Goal: Task Accomplishment & Management: Complete application form

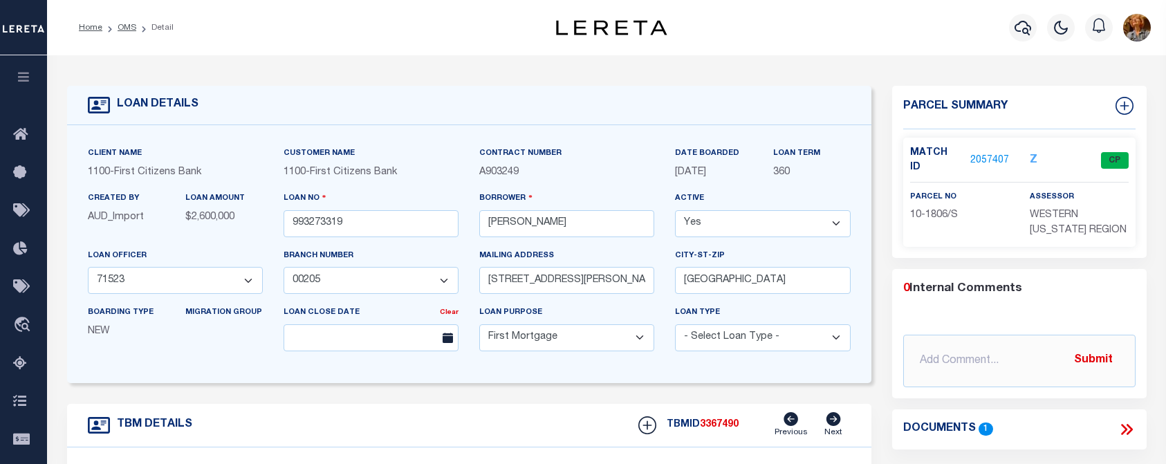
select select "92753"
select select "24363"
select select "10"
select select "Escrow"
select select
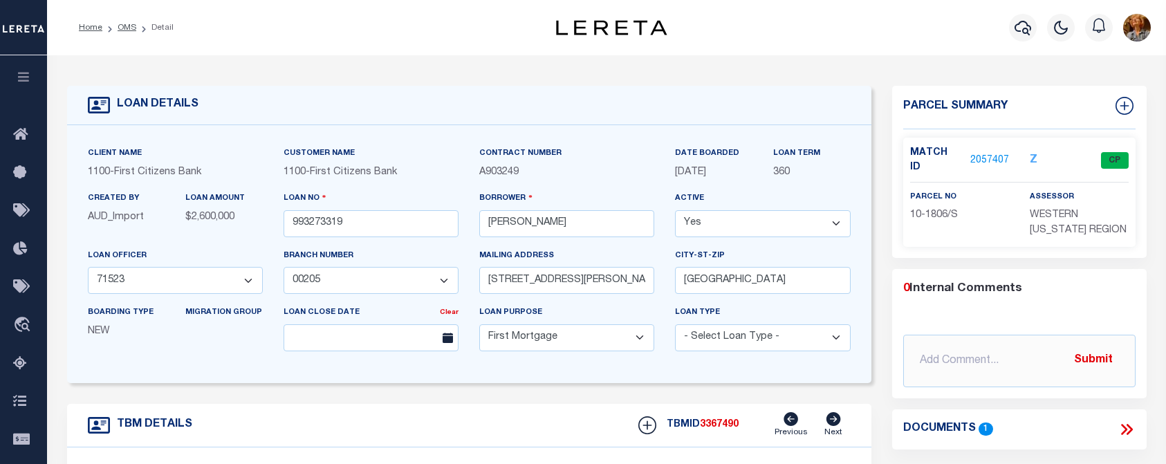
click at [992, 154] on link "2057407" at bounding box center [989, 161] width 39 height 15
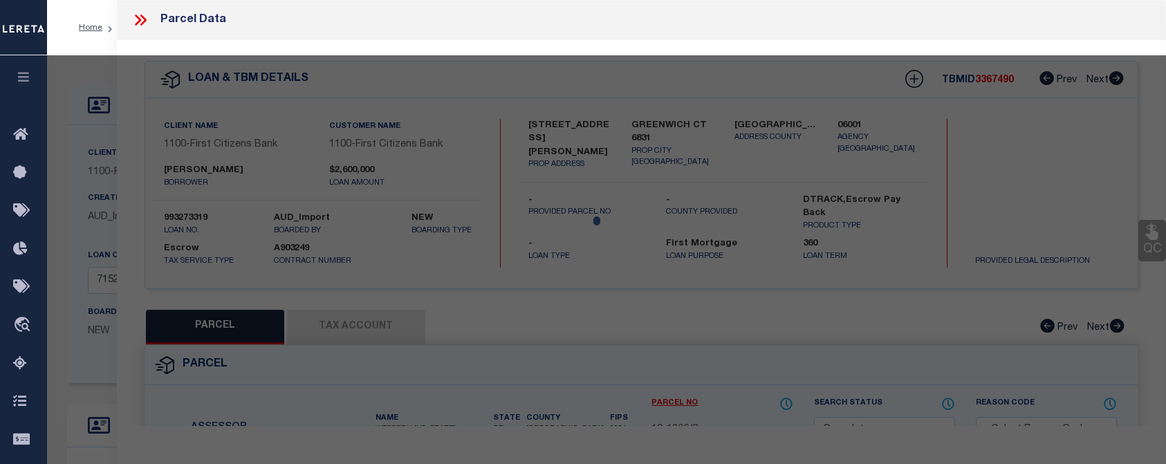
select select "AS"
checkbox input "false"
select select "CP"
type input "[PERSON_NAME] & [PERSON_NAME]/S"
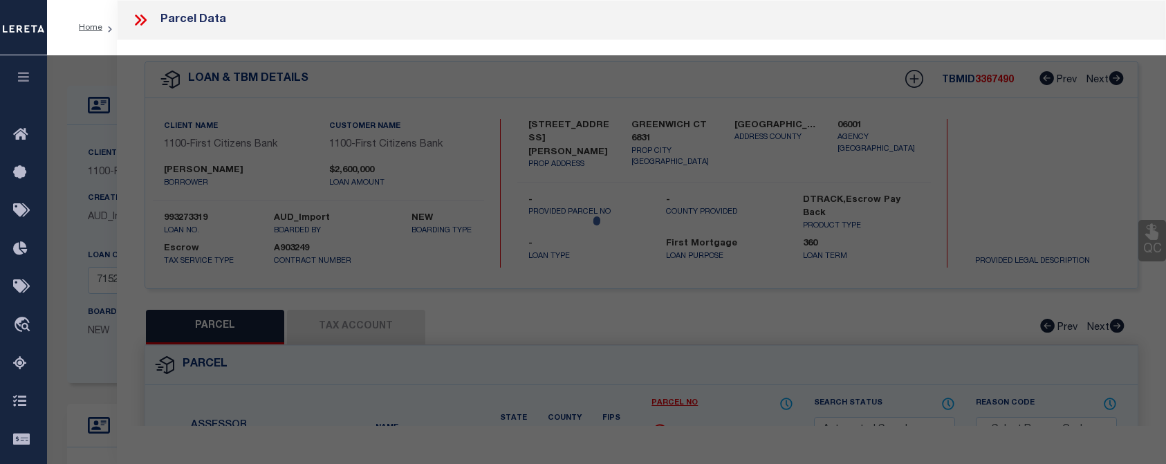
select select
type input "[STREET_ADDRESS][PERSON_NAME]"
type input "GREENWICH CT 6831"
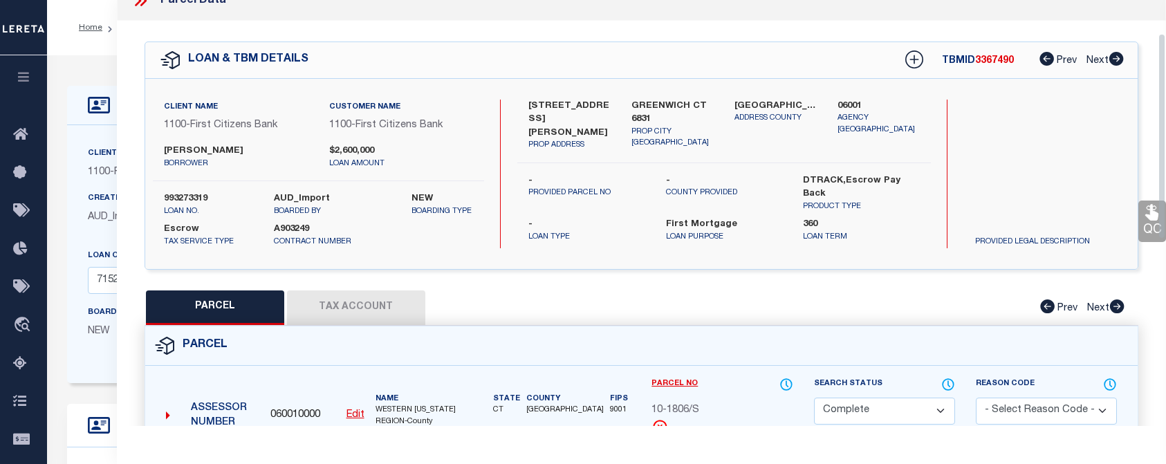
scroll to position [69, 0]
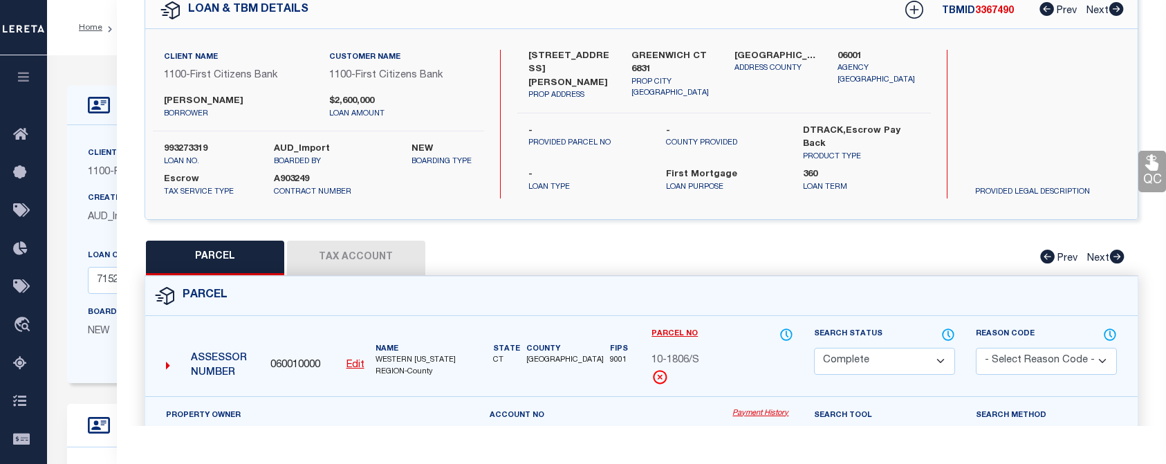
click at [407, 255] on button "Tax Account" at bounding box center [356, 258] width 138 height 35
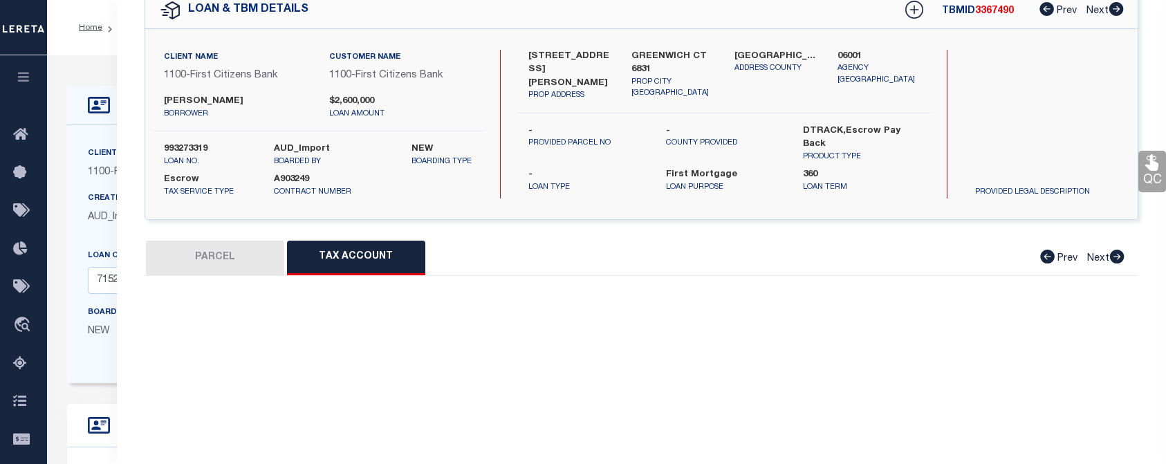
select select "100"
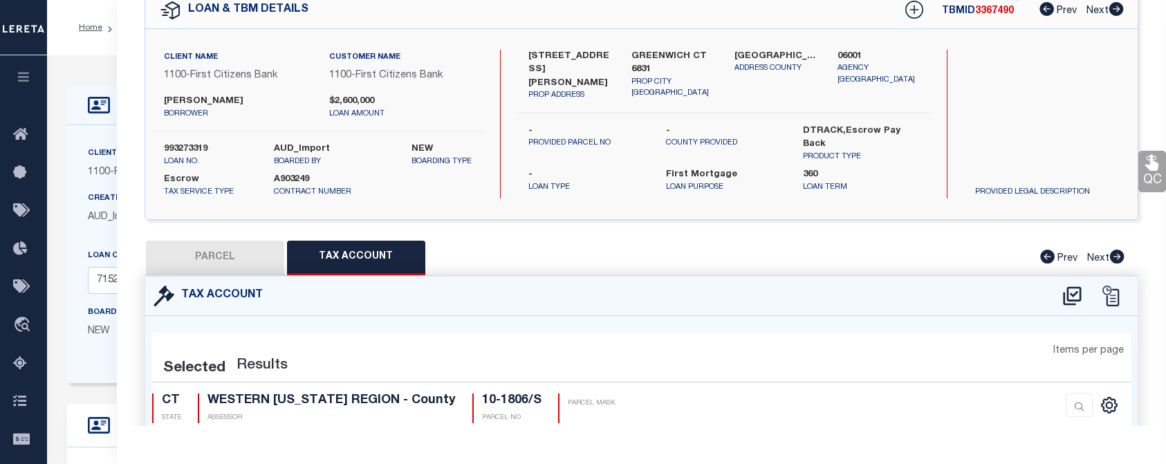
select select "100"
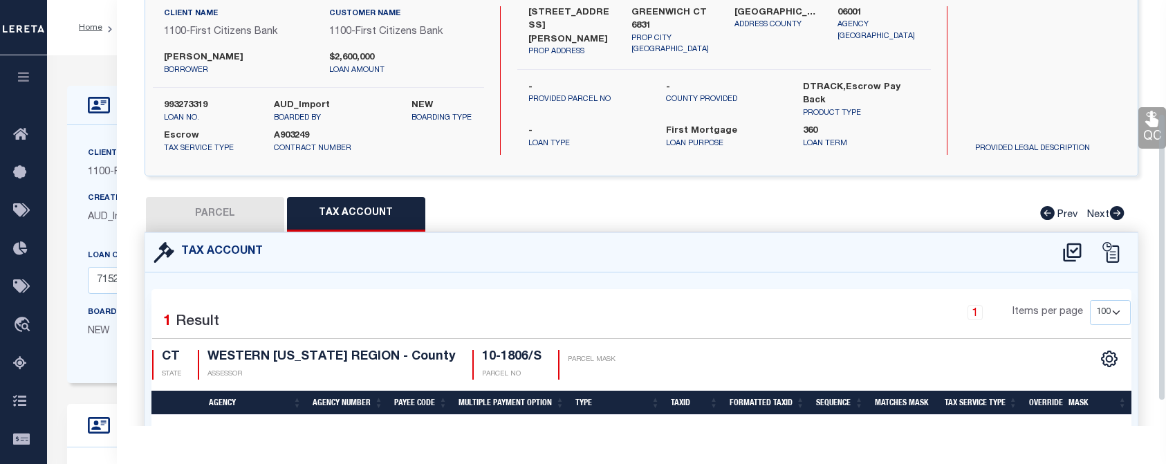
scroll to position [0, 0]
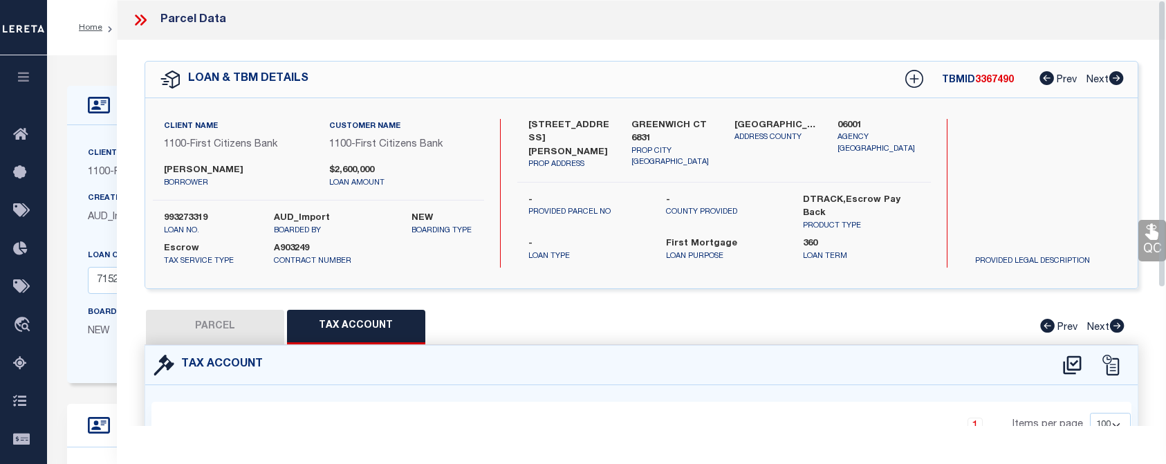
click at [142, 24] on icon at bounding box center [143, 20] width 6 height 11
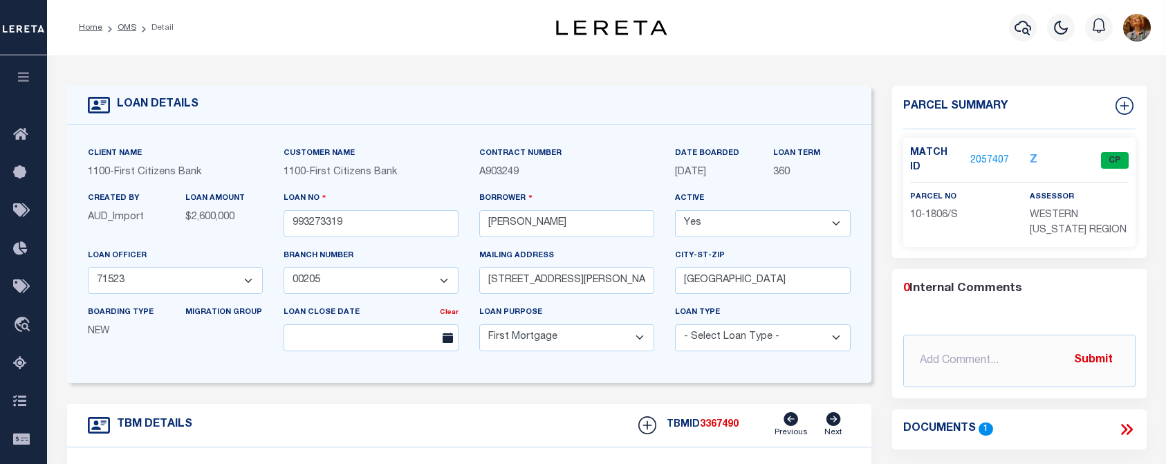
click at [889, 28] on div "Profile Sign out" at bounding box center [929, 27] width 453 height 48
click at [1017, 31] on icon "button" at bounding box center [1023, 28] width 17 height 15
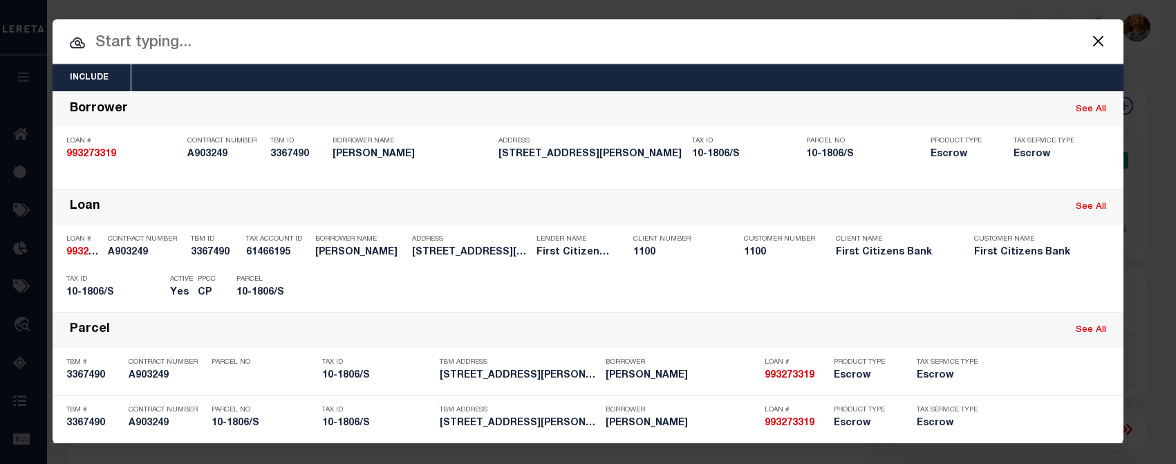
click at [156, 46] on input "text" at bounding box center [588, 43] width 1071 height 24
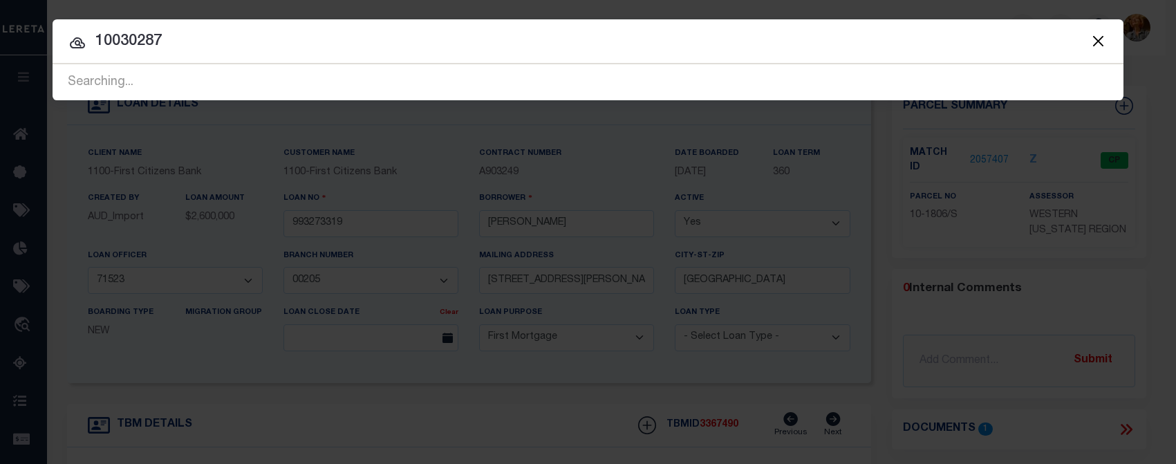
type input "10030287"
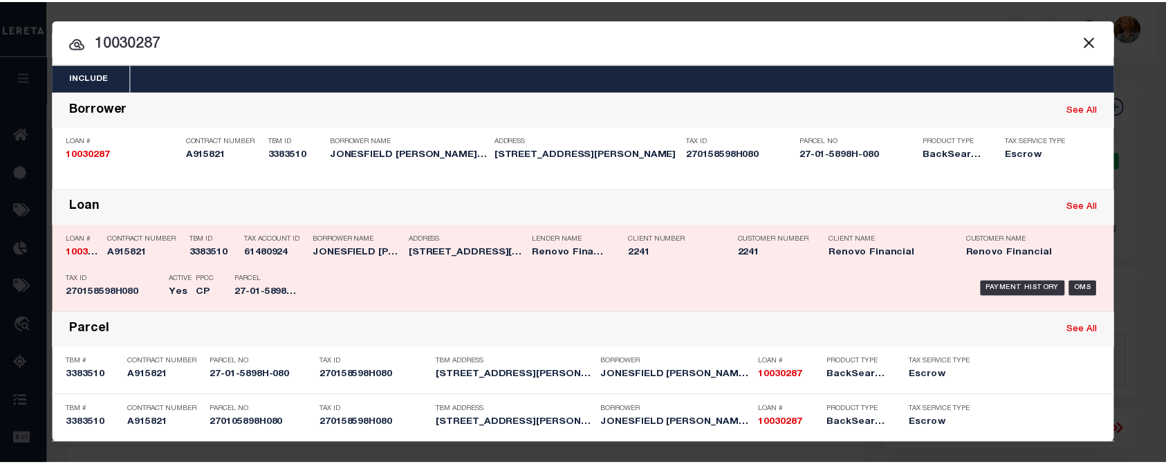
scroll to position [1, 0]
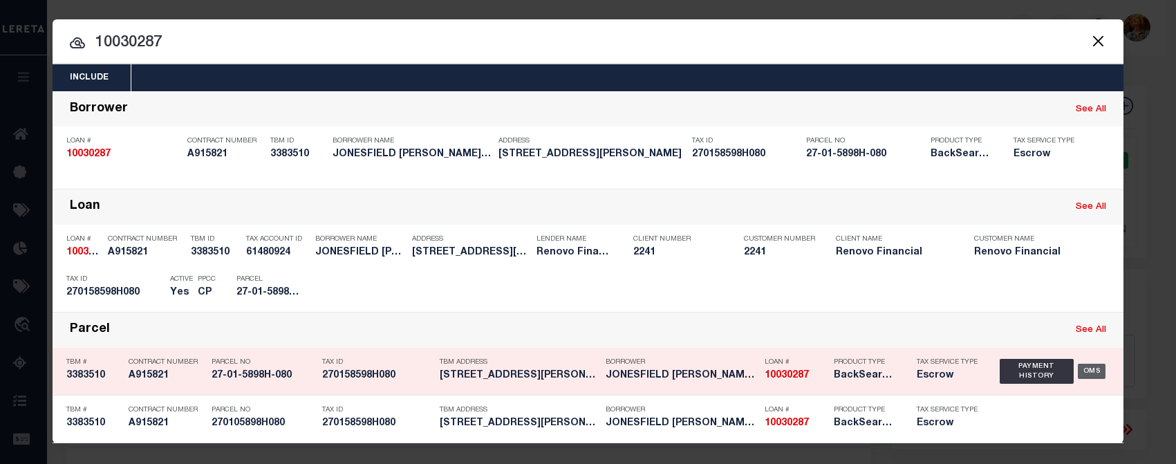
click at [1091, 373] on div "OMS" at bounding box center [1092, 371] width 28 height 15
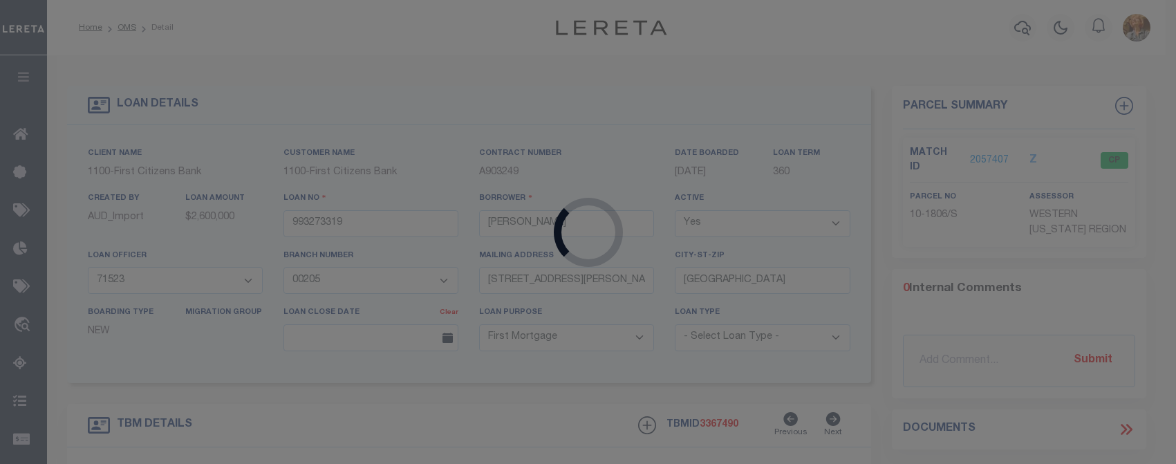
type input "10030287"
type input "JONESFIELD [PERSON_NAME] LLC"
select select
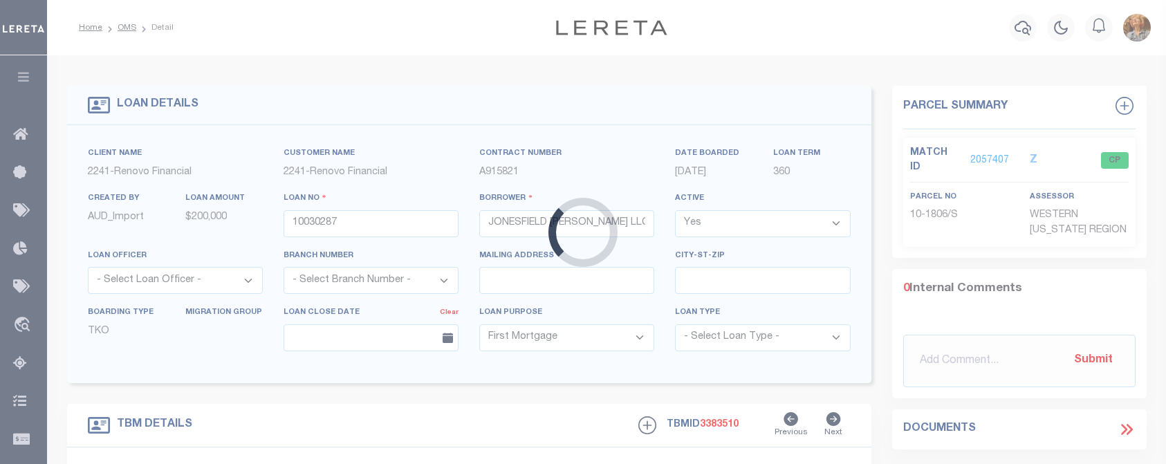
type input "[STREET_ADDRESS][PERSON_NAME]"
type input "270105898H080"
type input "BALTIMORE MD 21206"
type input "a0kUS000005UNlt"
type input "MD"
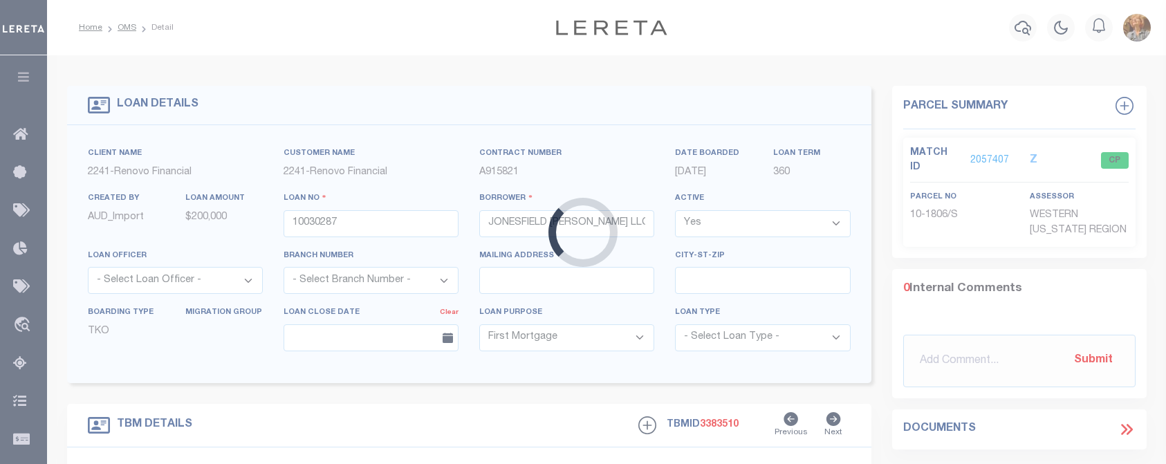
select select
select select "25067"
select select "1"
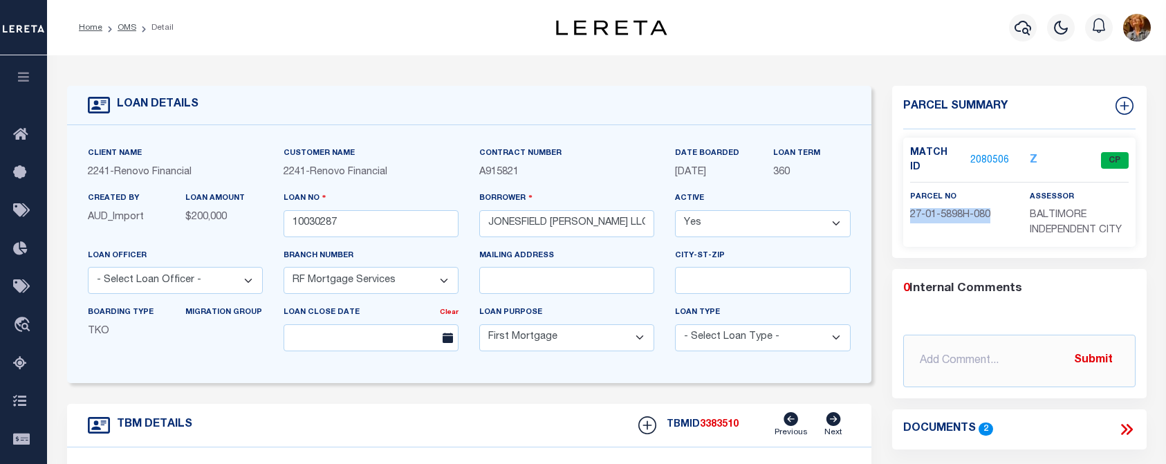
drag, startPoint x: 911, startPoint y: 201, endPoint x: 989, endPoint y: 203, distance: 78.2
click at [989, 210] on span "27-01-5898H-080" at bounding box center [950, 215] width 80 height 10
copy span "27-01-5898H-080"
click at [1006, 154] on link "2080506" at bounding box center [989, 161] width 39 height 15
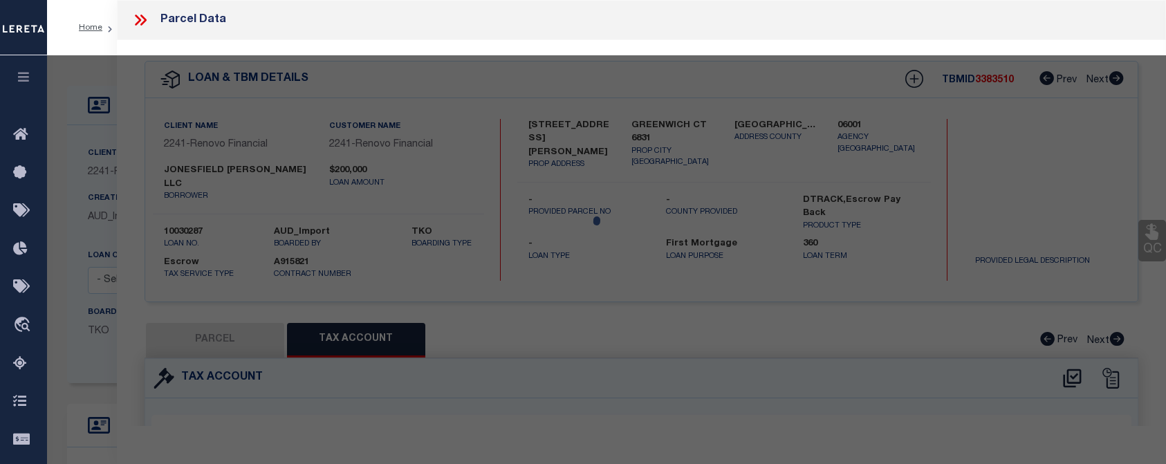
select select "AS"
checkbox input "false"
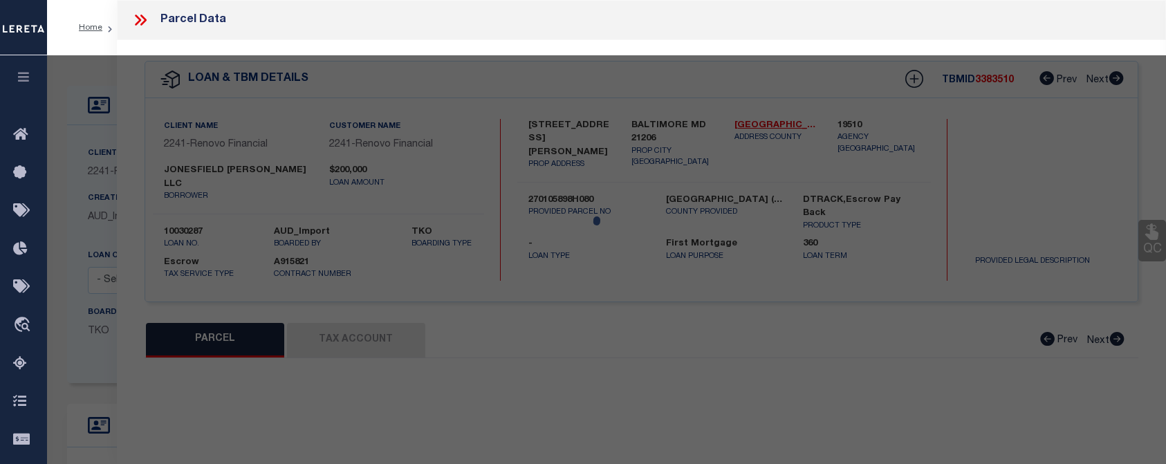
select select "CP"
type input "[US_STATE] STEDMEN [GEOGRAPHIC_DATA]"
select select "AGW"
select select "ADD"
type input "[STREET_ADDRESS][PERSON_NAME]"
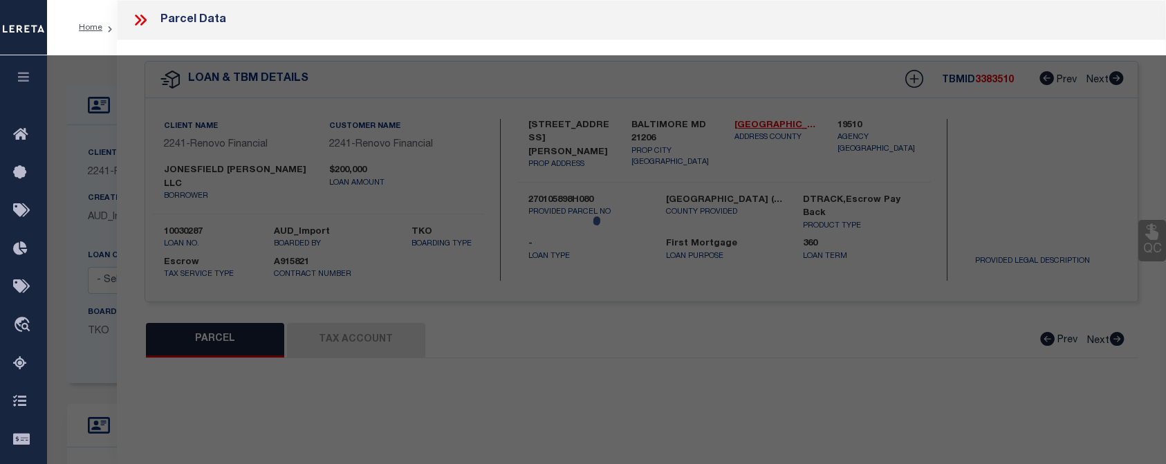
checkbox input "false"
type input "BALTIMORE MD 21206"
type textarea "Information Only - Installment Tax Years Based on Agency Review"
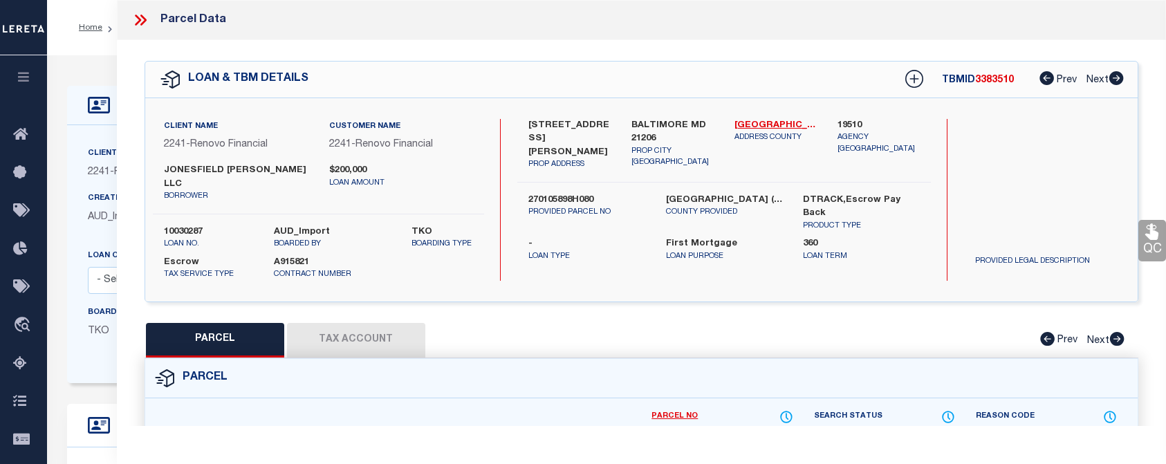
click at [353, 323] on button "Tax Account" at bounding box center [356, 340] width 138 height 35
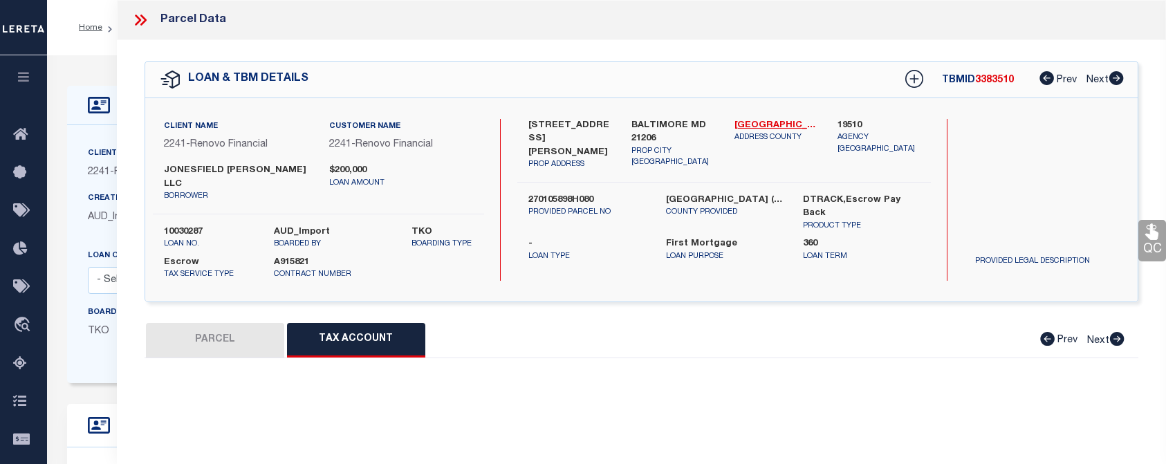
select select "100"
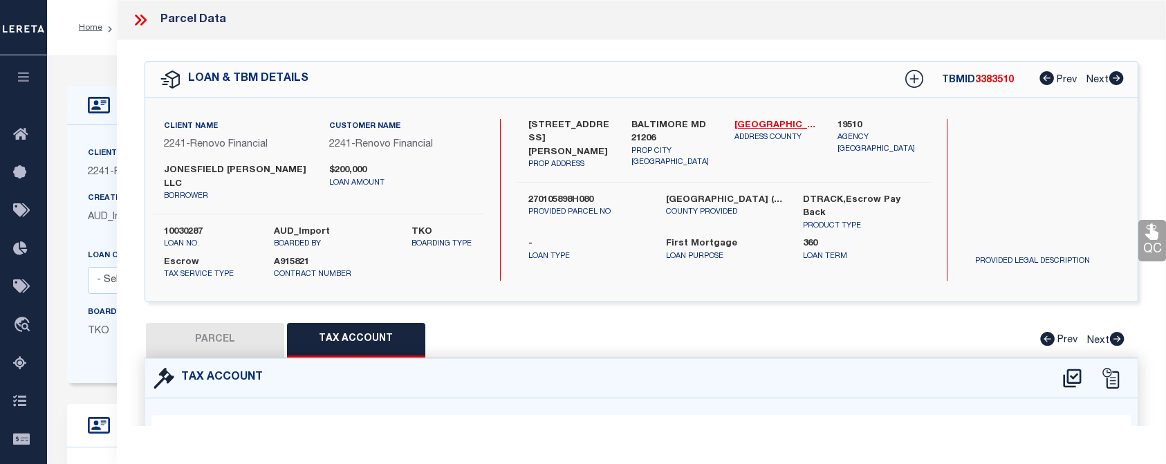
select select "100"
click at [136, 18] on icon at bounding box center [140, 20] width 18 height 18
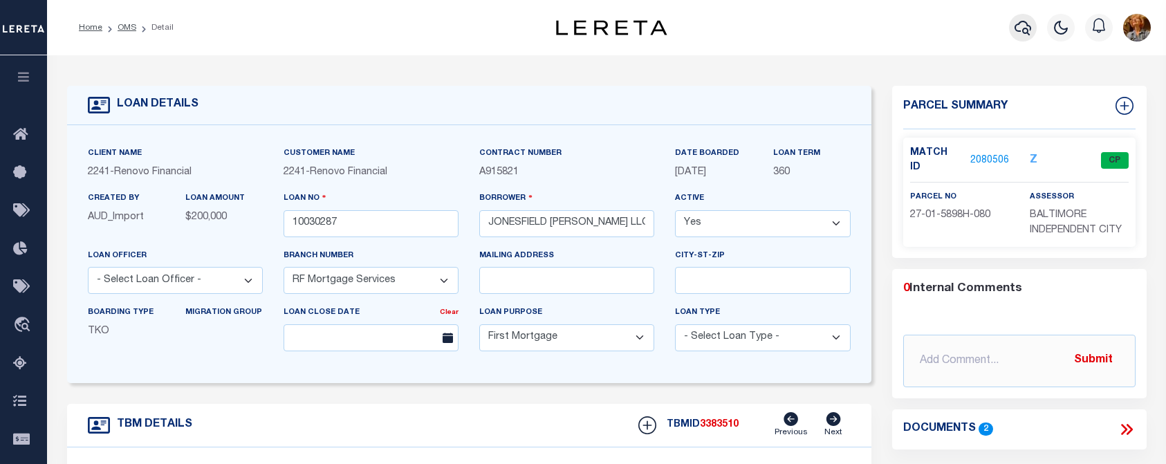
click at [1019, 36] on icon "button" at bounding box center [1023, 27] width 17 height 17
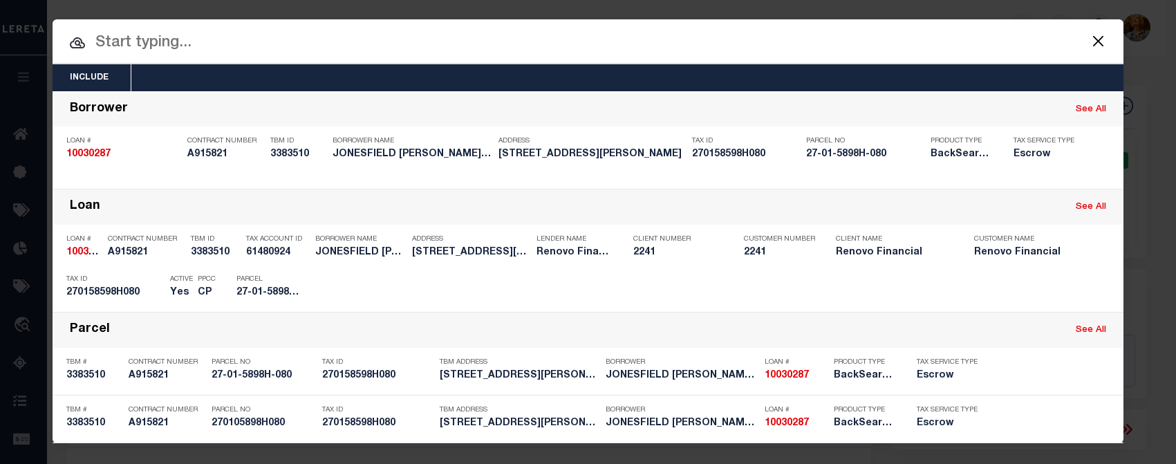
click at [98, 37] on input "text" at bounding box center [588, 43] width 1071 height 24
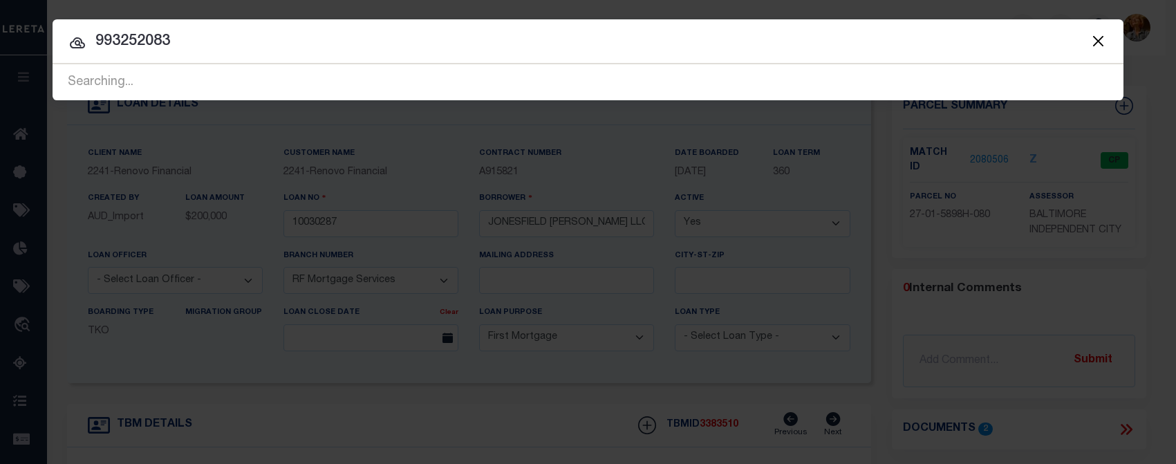
type input "993252083"
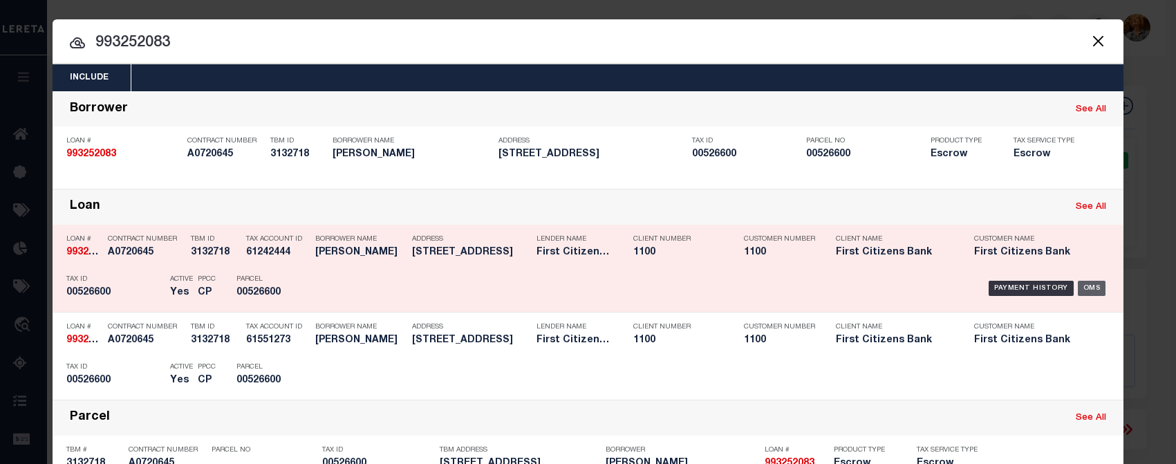
click at [1089, 295] on div "OMS" at bounding box center [1092, 288] width 28 height 15
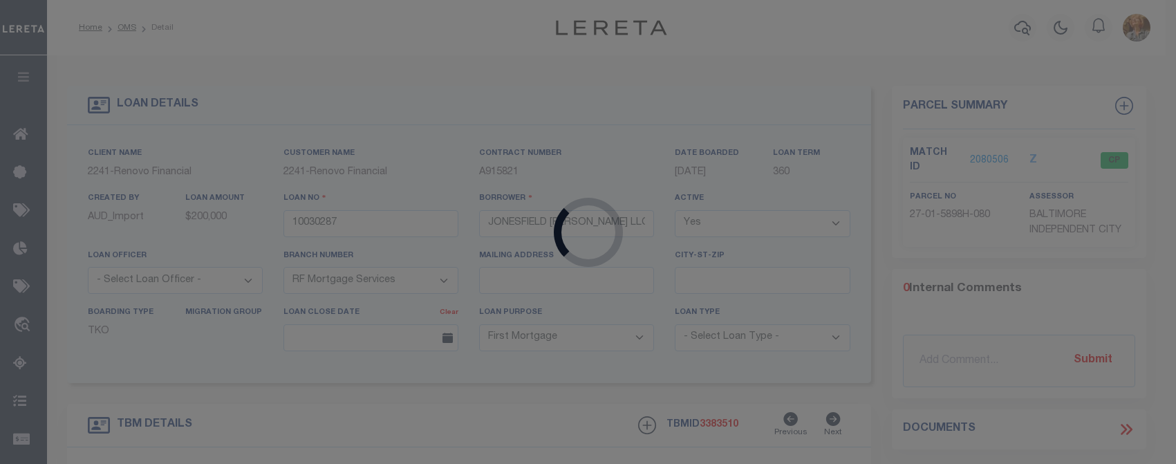
type input "993252083"
type input "[PERSON_NAME]"
select select
type input "[STREET_ADDRESS]"
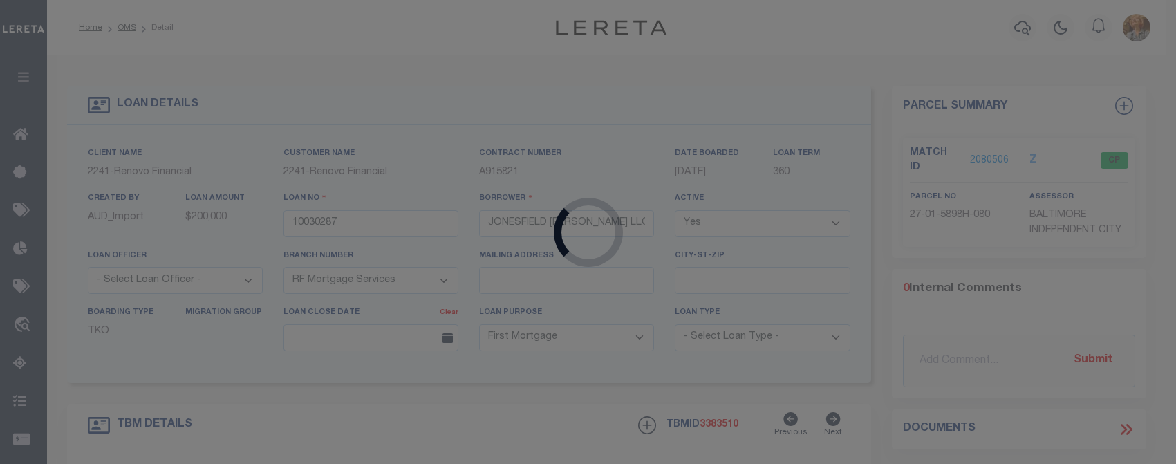
type input "SARASOTA FL 34236"
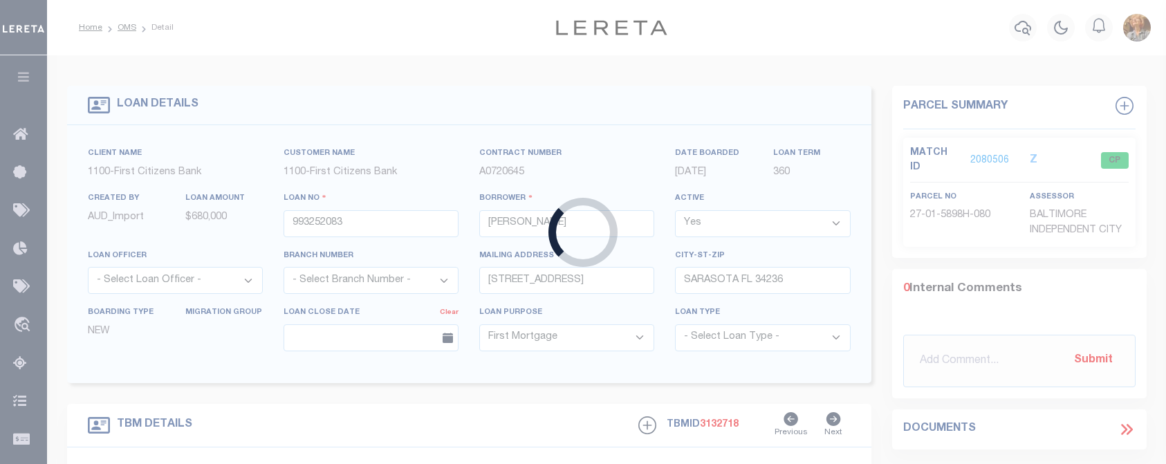
select select "92722"
select select "24368"
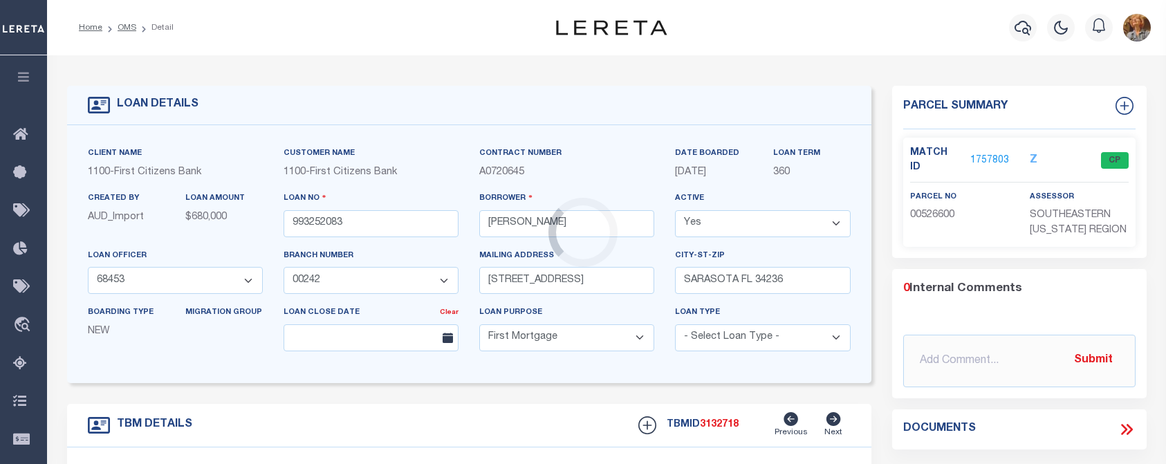
type input "[STREET_ADDRESS]"
select select
type input "OLD LYME CT 6371"
type input "CT"
select select
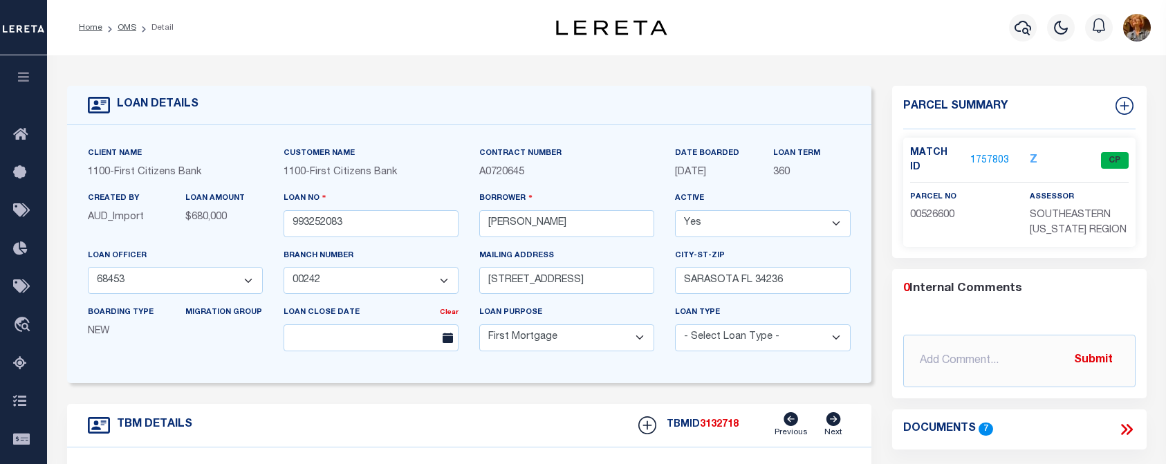
click at [984, 154] on link "1757803" at bounding box center [989, 161] width 39 height 15
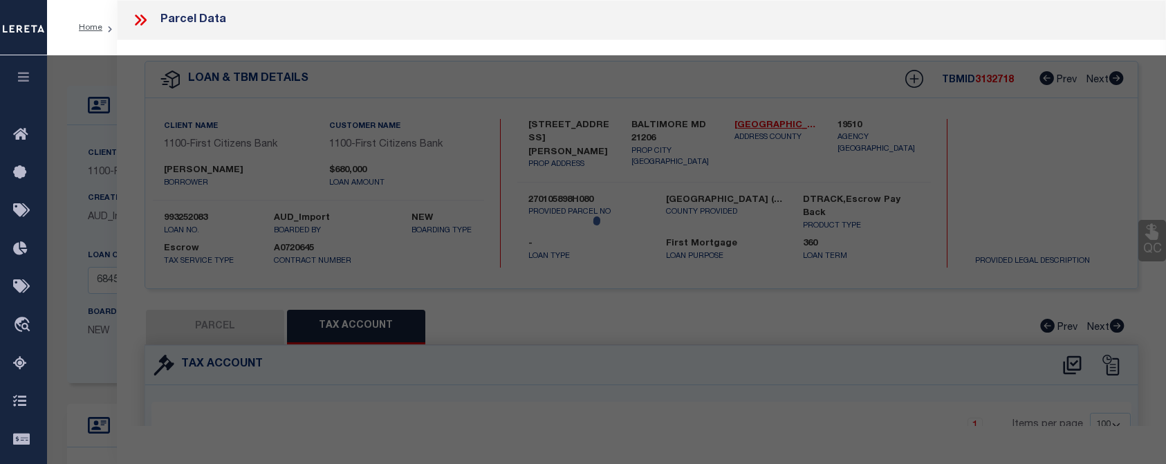
select select "AS"
select select
checkbox input "false"
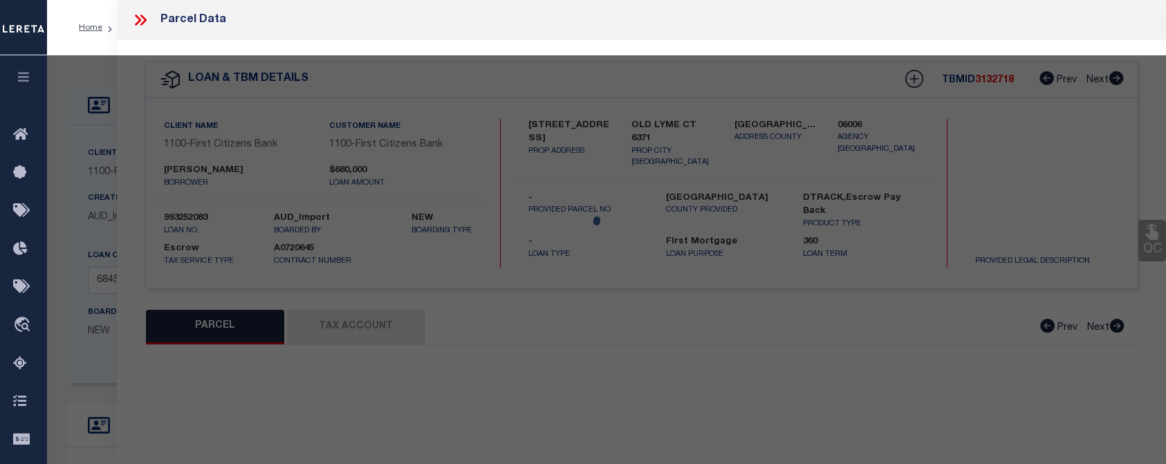
select select "CP"
type input "[PERSON_NAME]"
select select
type input "[STREET_ADDRESS]"
checkbox input "false"
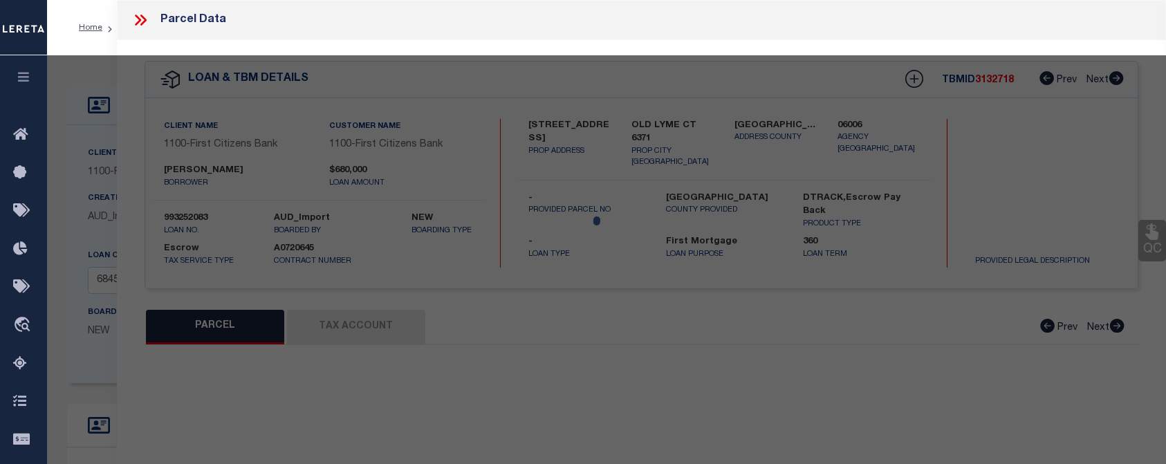
type input "OLD LYME CT 6371"
type textarea "Acct#:00526600 Mblu : 93/ / 135/ / PID:5438 Book & Page 448/832"
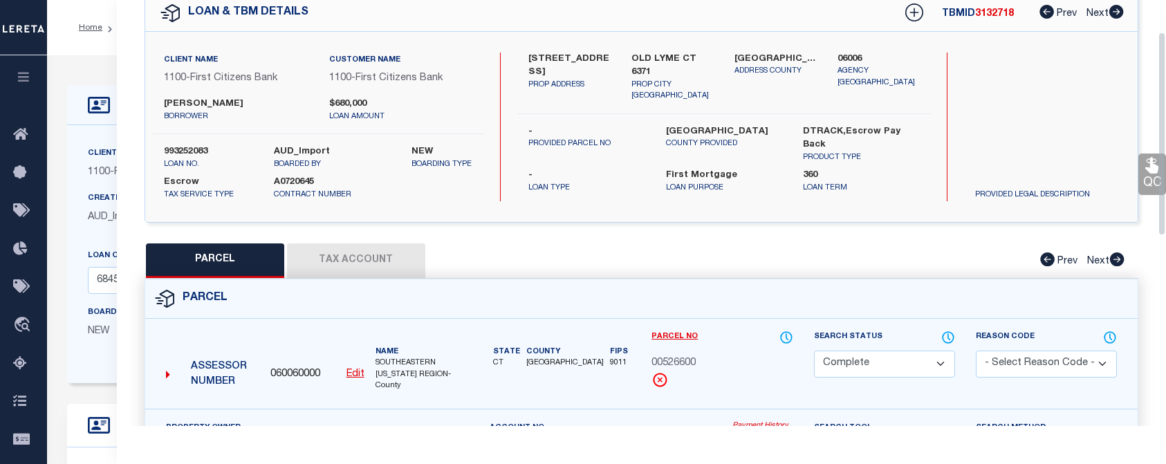
scroll to position [69, 0]
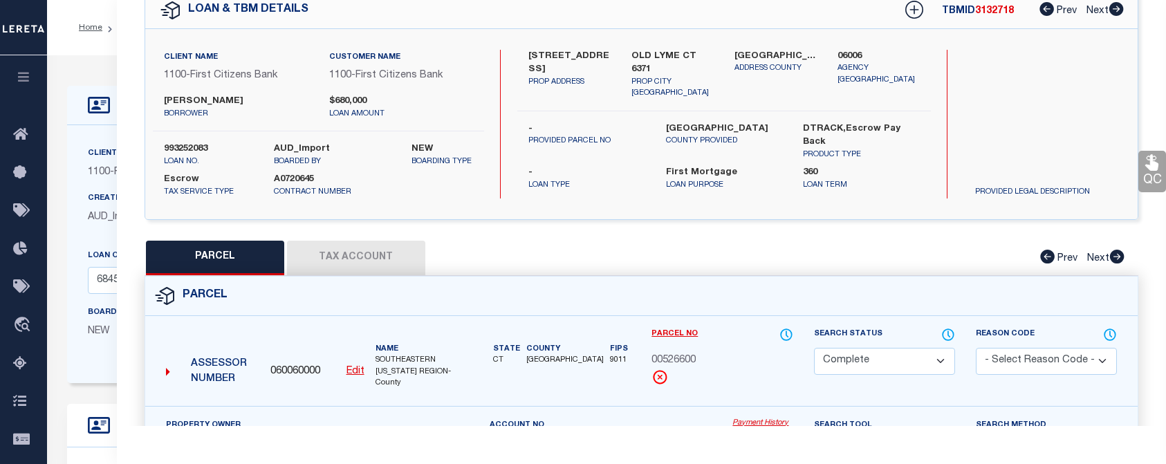
click at [330, 248] on button "Tax Account" at bounding box center [356, 258] width 138 height 35
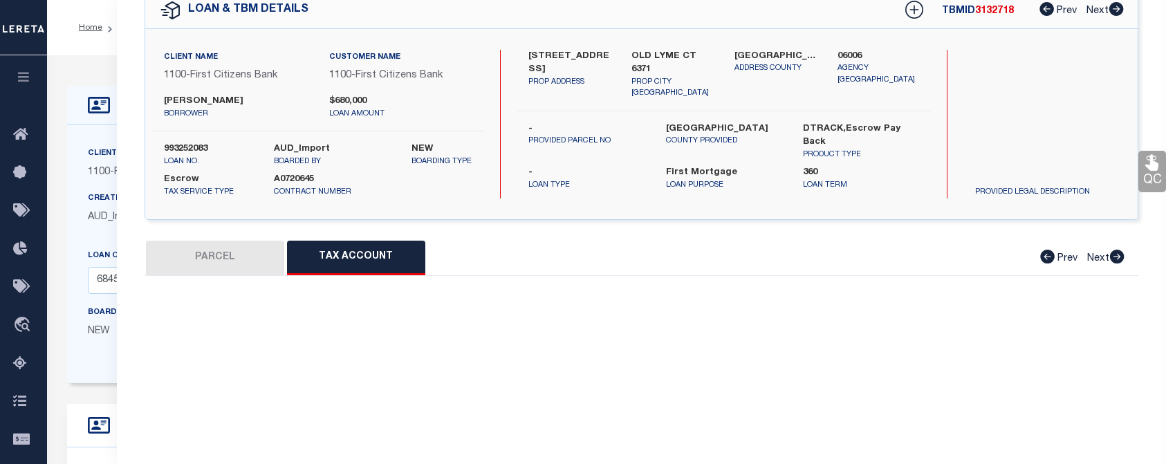
select select "100"
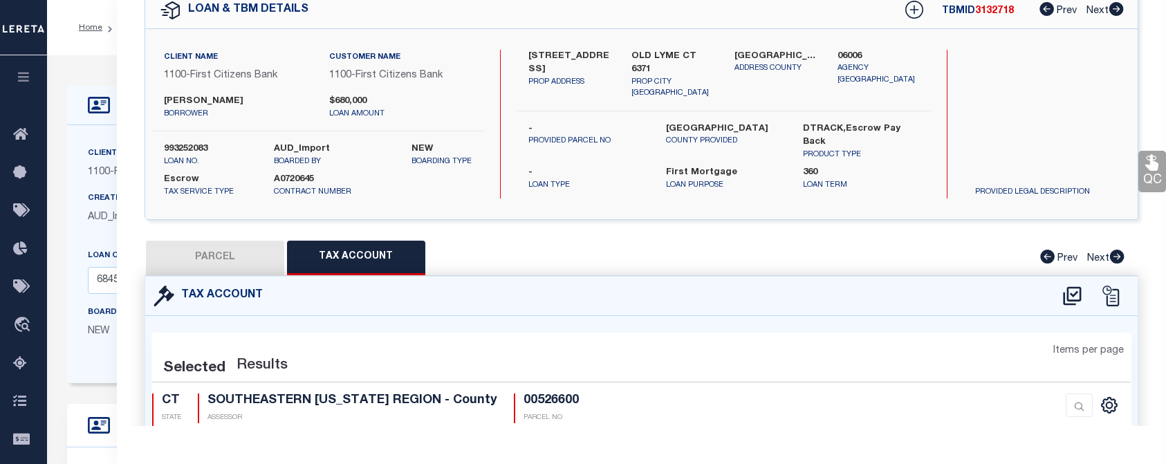
select select "100"
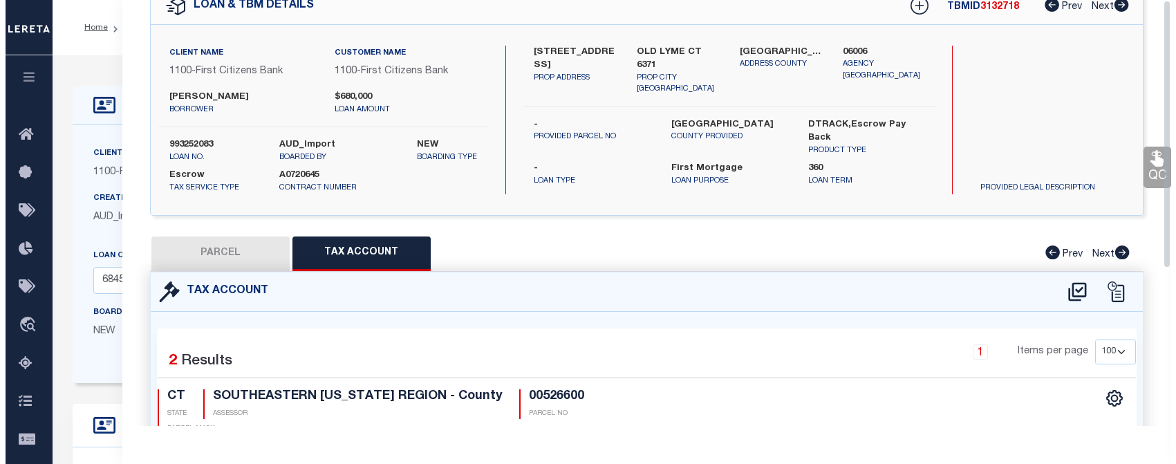
scroll to position [0, 0]
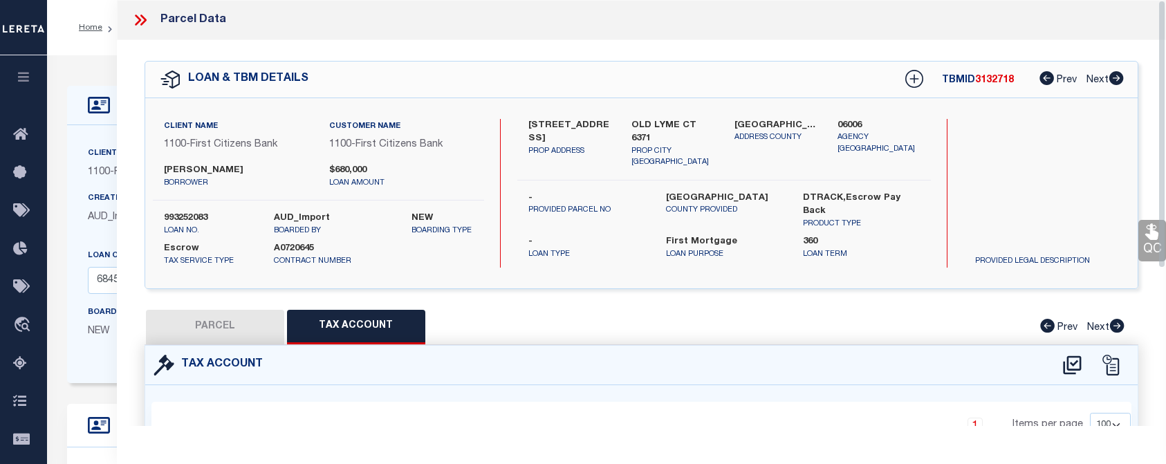
click at [144, 16] on icon at bounding box center [140, 20] width 18 height 18
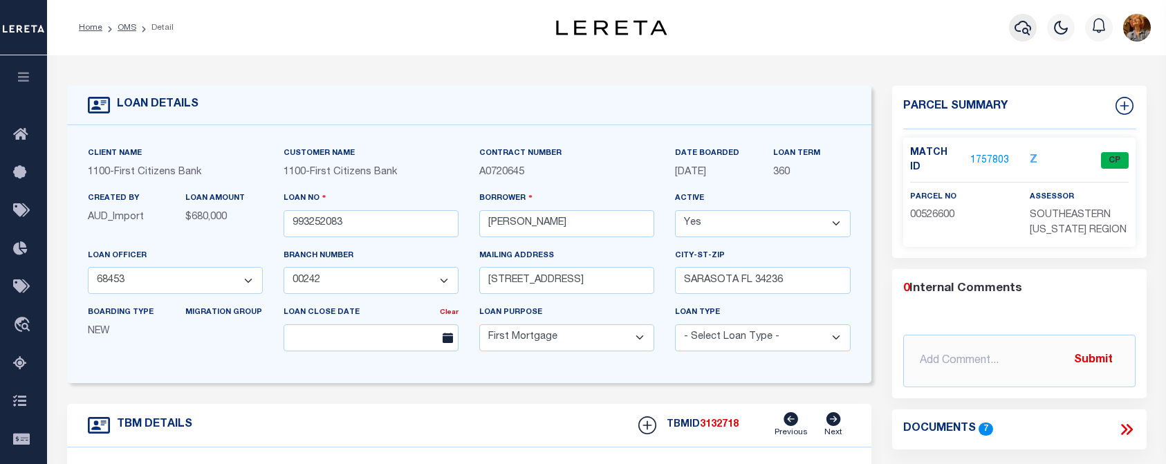
click at [1024, 33] on icon "button" at bounding box center [1023, 27] width 17 height 17
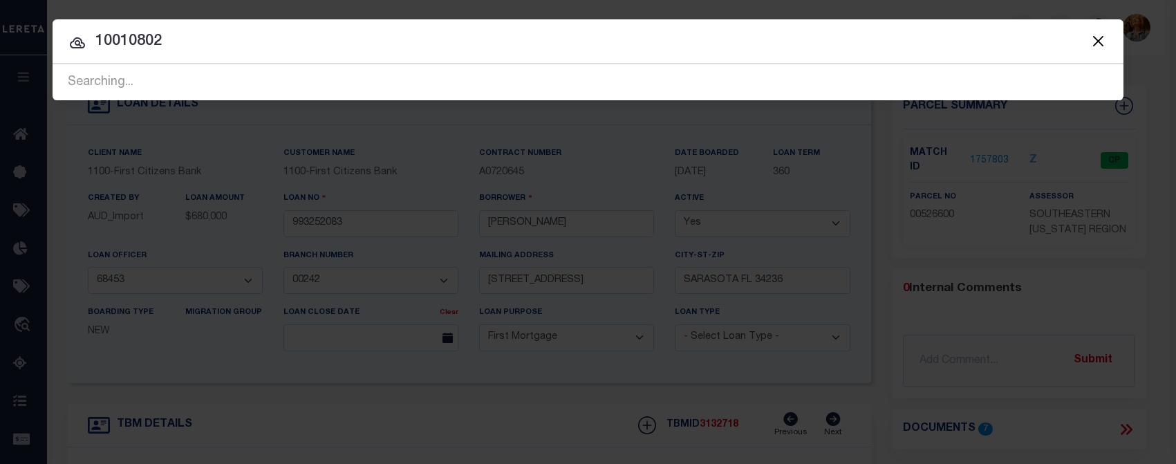
type input "10010802"
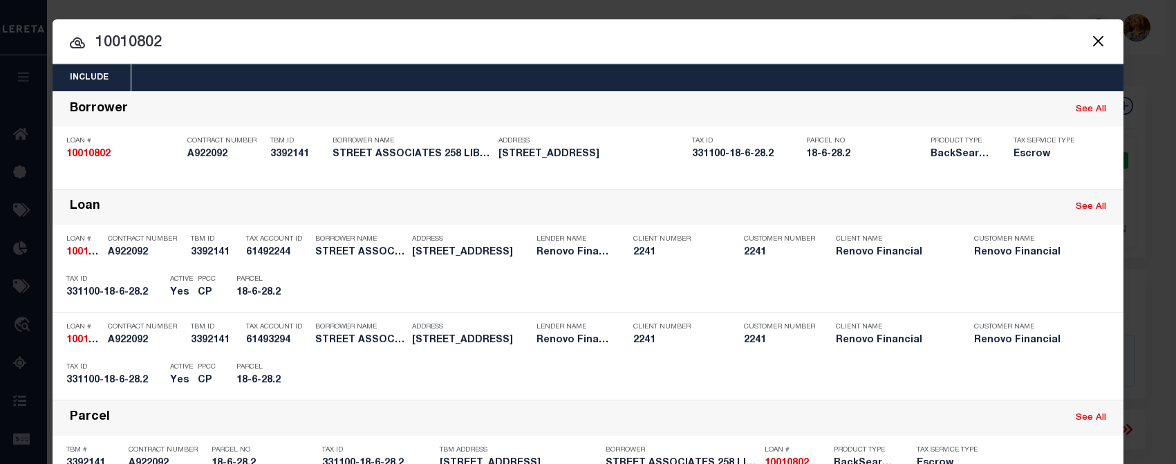
click at [208, 39] on input "10010802" at bounding box center [588, 43] width 1071 height 24
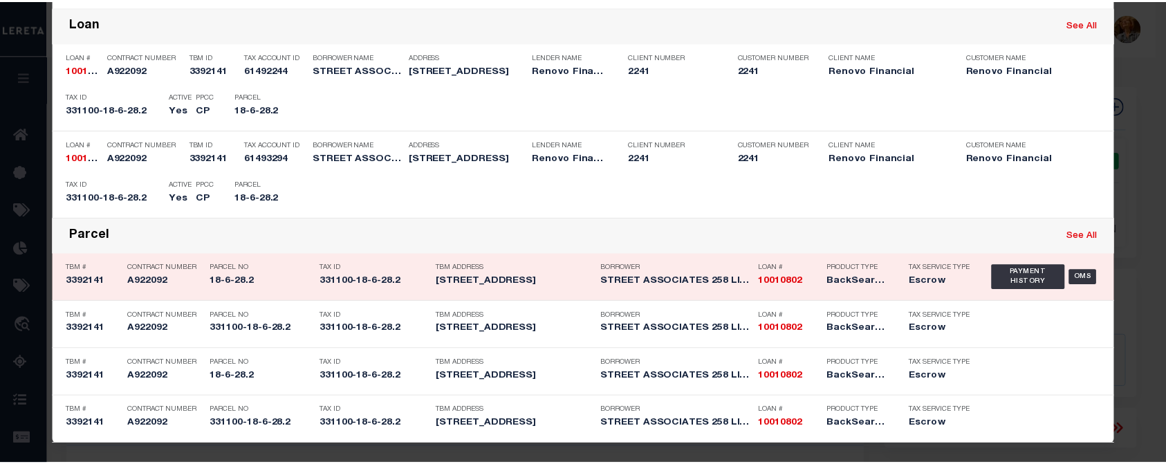
scroll to position [184, 0]
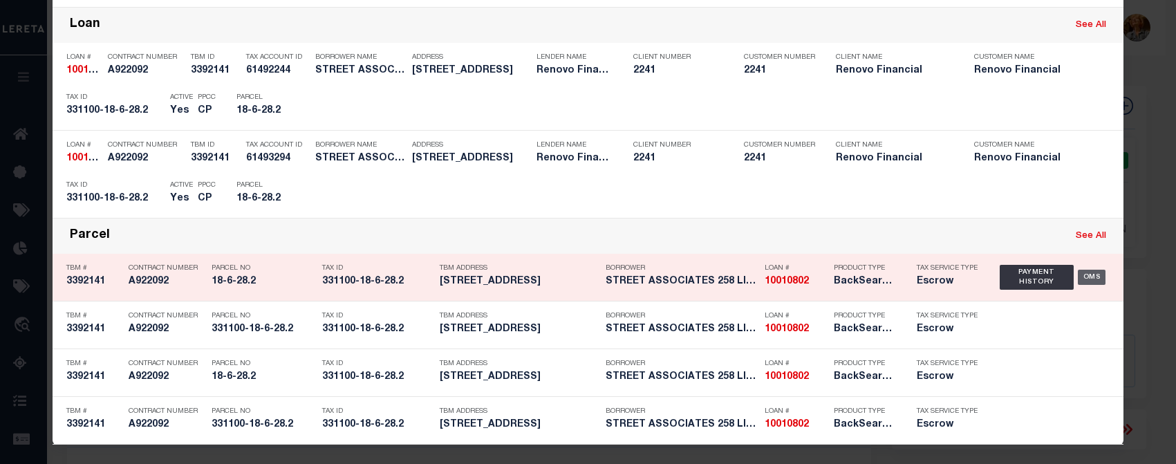
click at [1088, 274] on div "OMS" at bounding box center [1092, 277] width 28 height 15
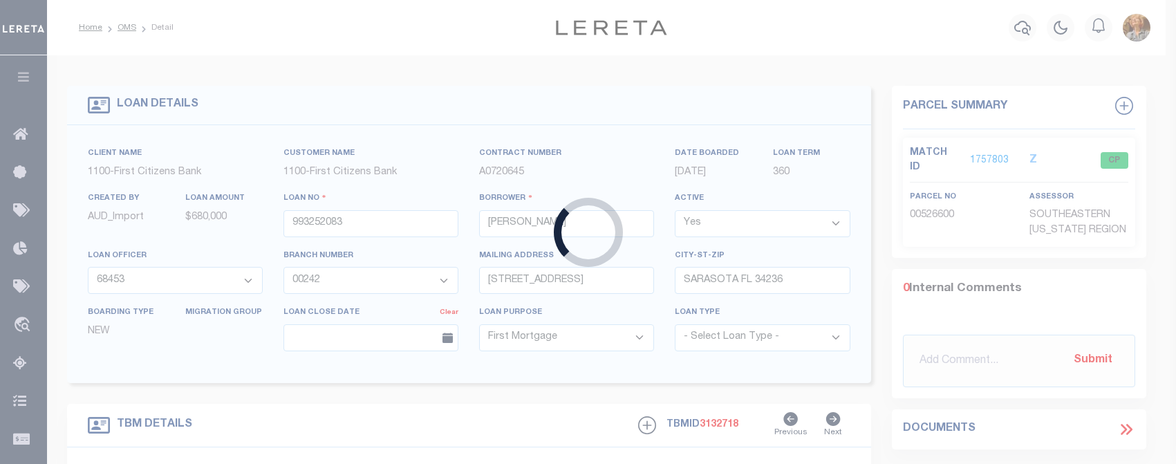
type input "10010802"
type input "STREET ASSOCIATES 258 LIBERTY"
select select
type input "[STREET_ADDRESS]"
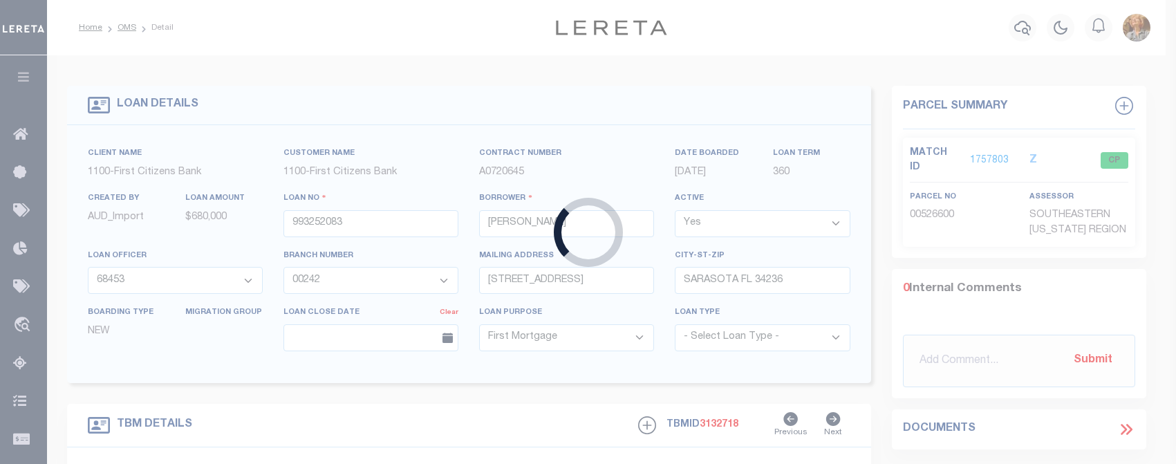
type input "[GEOGRAPHIC_DATA] 12550-5412 NULL"
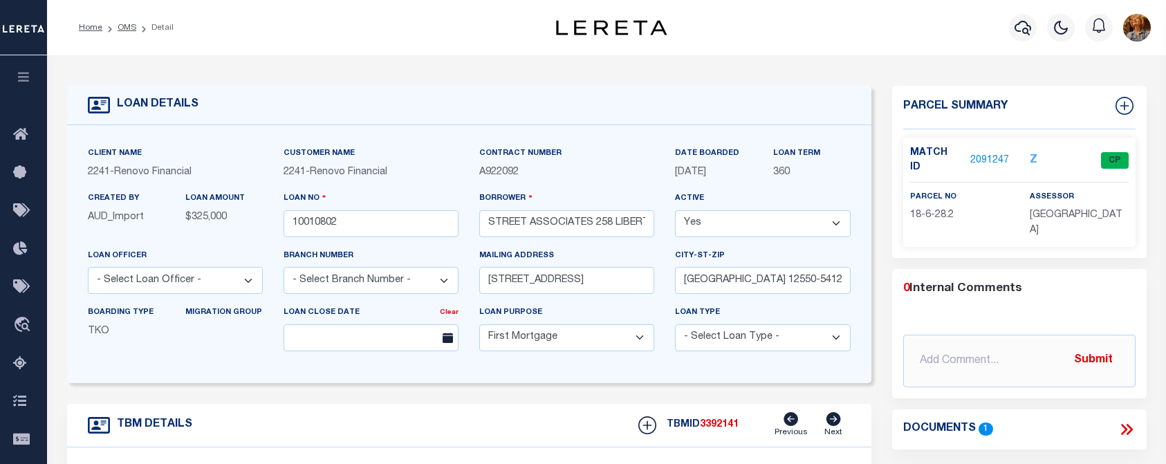
select select "14701"
select select "25067"
type input "258 LIBERTY"
type input "331100-18-6-28.2"
select select
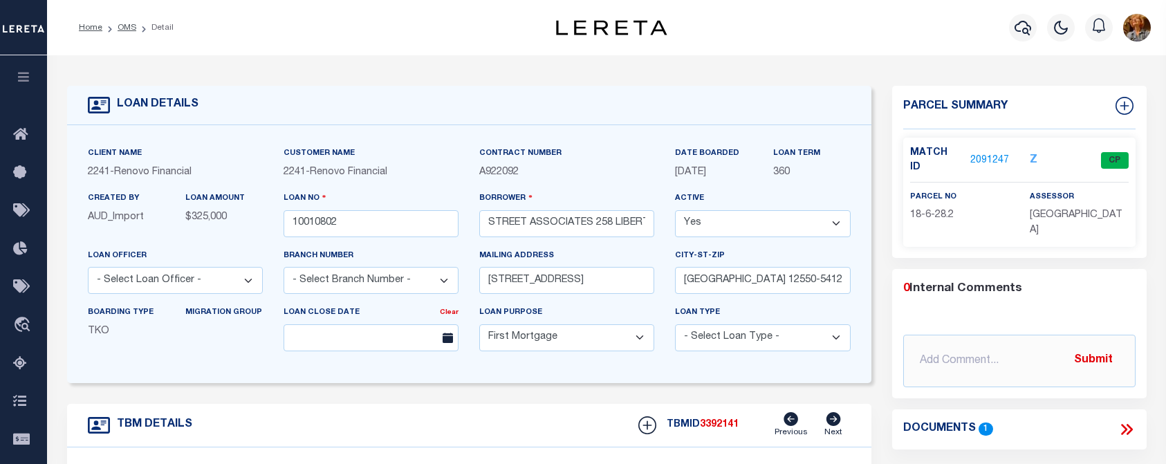
type input "NEWBURGH NY 125507324"
type input "a0kUS000006jiz7"
type input "NY"
click at [983, 154] on link "2091247" at bounding box center [989, 161] width 39 height 15
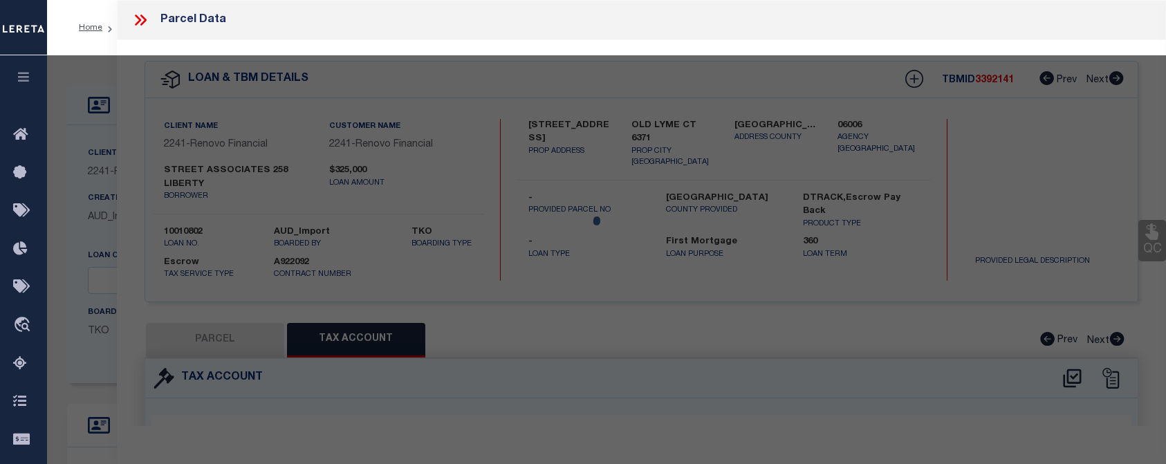
select select "AS"
checkbox input "false"
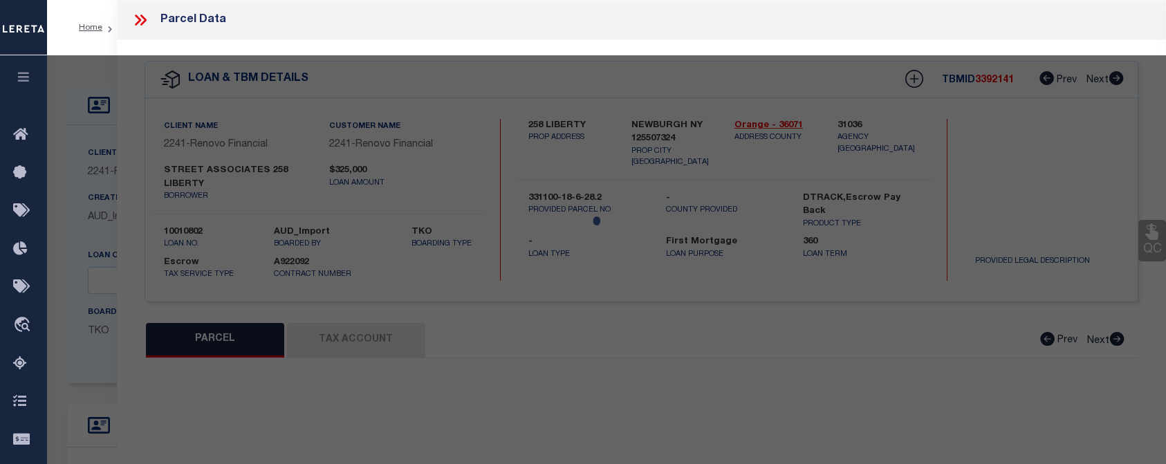
select select "CP"
type input "[STREET_ADDRESS]. LLC"
select select "AGW"
select select
type input "[STREET_ADDRESS]"
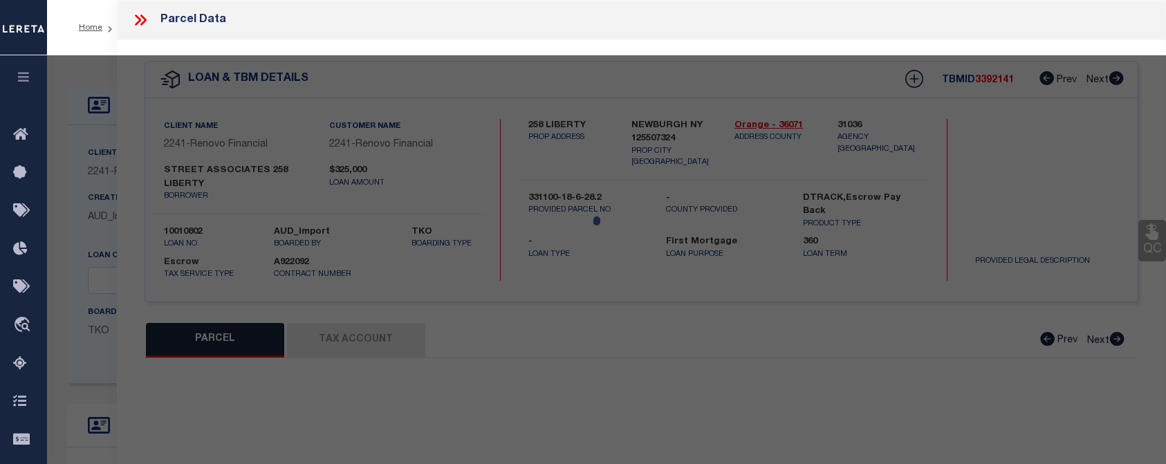
checkbox input "false"
type input "NEWBURGH NY 125507324"
type textarea "TaxID mask has been adjusted. MLC [DATE] Need Tax ID mask update for Newburgh C…"
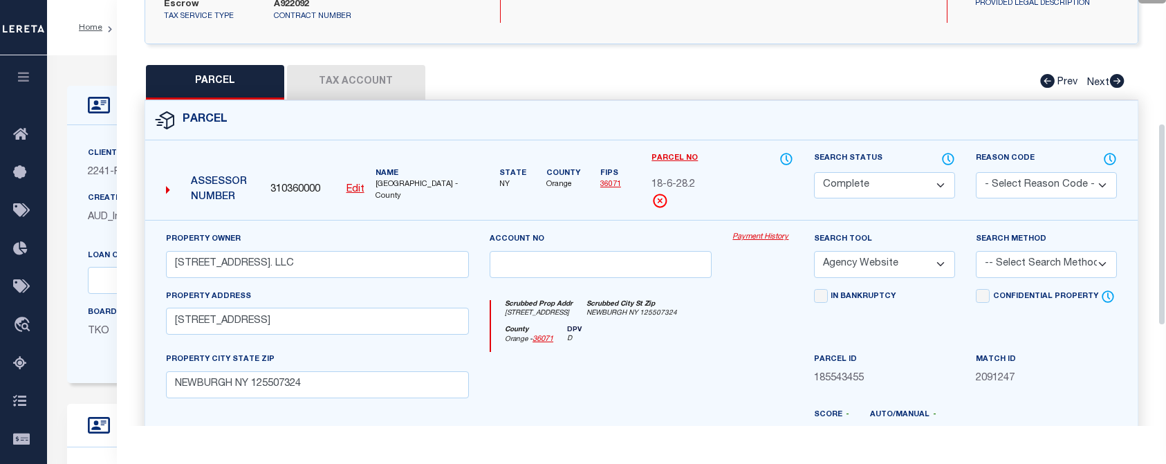
scroll to position [277, 0]
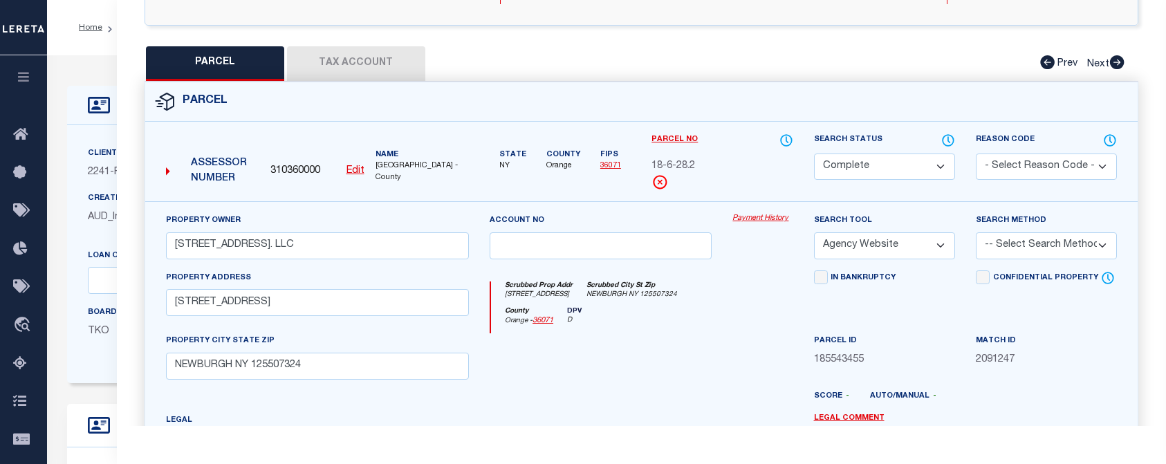
click at [375, 56] on button "Tax Account" at bounding box center [356, 63] width 138 height 35
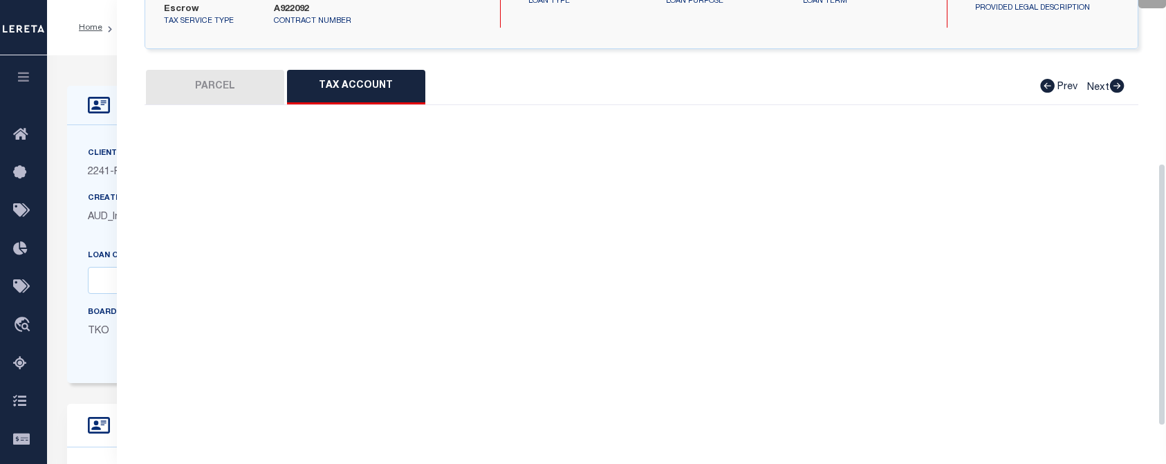
select select "100"
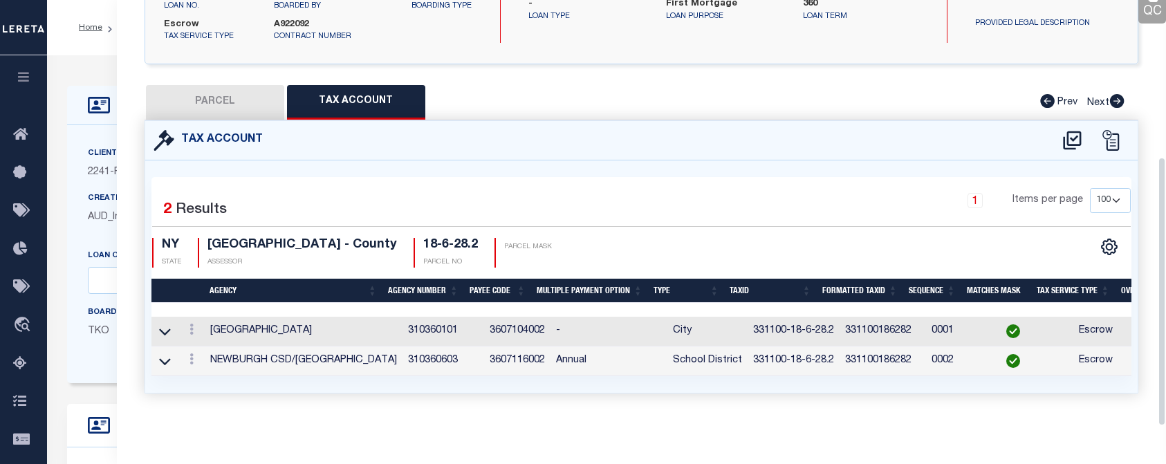
scroll to position [248, 0]
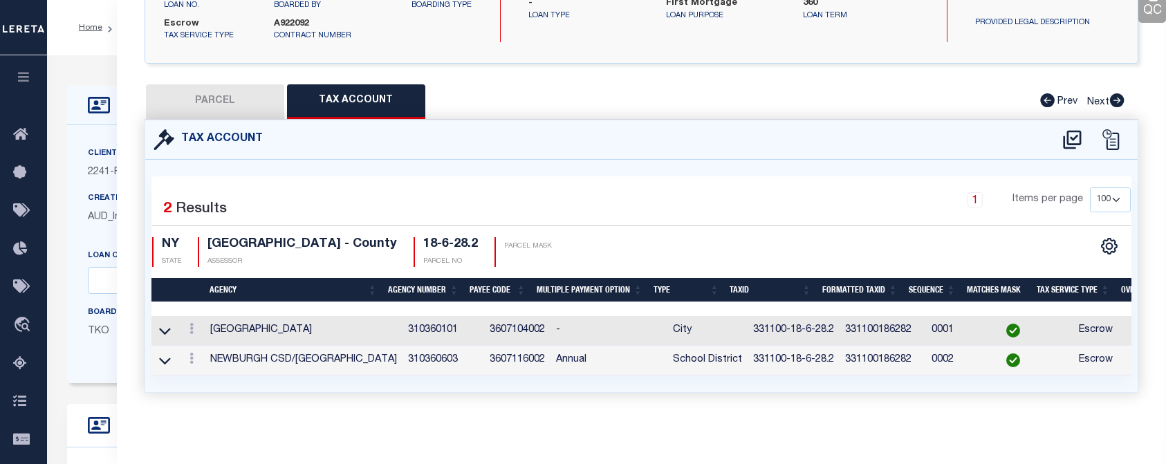
click at [308, 419] on div "Tax Account 2 1" at bounding box center [641, 273] width 1015 height 306
click at [204, 84] on button "PARCEL" at bounding box center [215, 101] width 138 height 35
select select "AS"
select select
checkbox input "false"
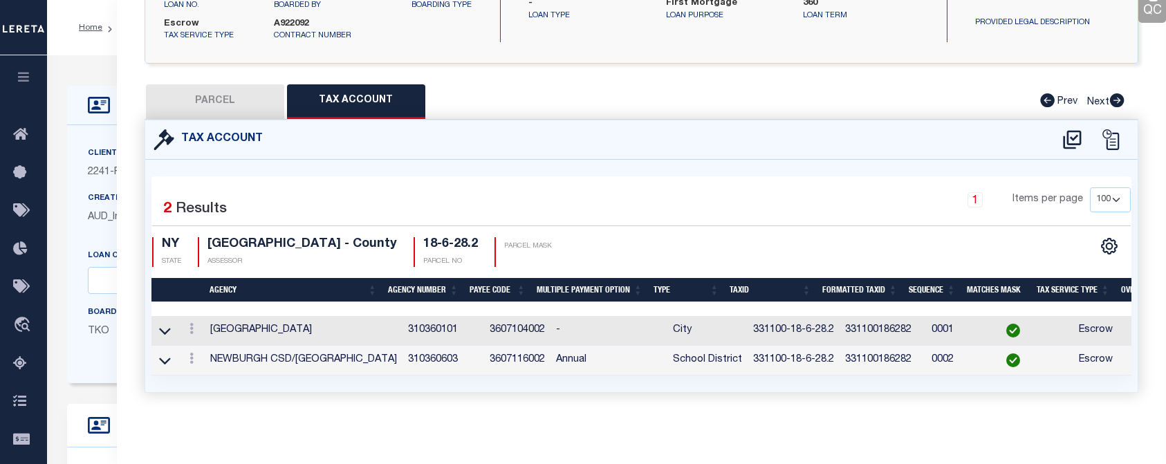
checkbox input "false"
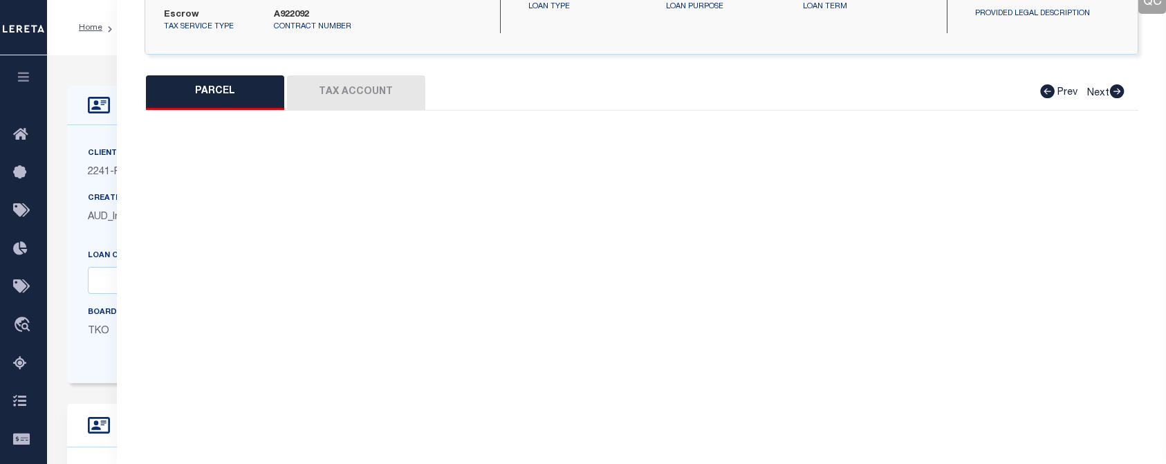
select select "CP"
type input "[STREET_ADDRESS]. LLC"
select select "AGW"
select select
type input "[STREET_ADDRESS]"
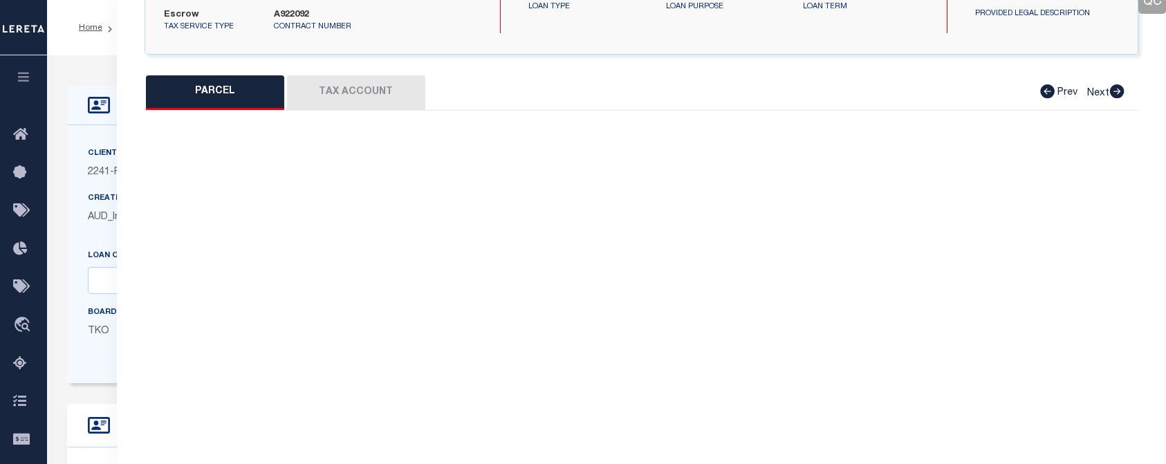
checkbox input "false"
type input "NEWBURGH NY 125507324"
type textarea "TaxID mask has been adjusted. MLC [DATE] Need Tax ID mask update for Newburgh C…"
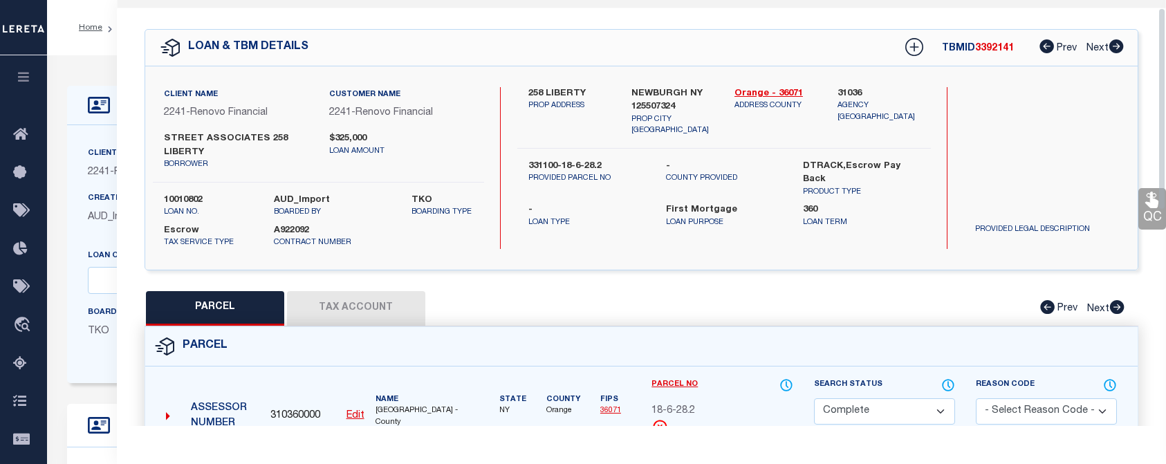
scroll to position [0, 0]
